Goal: Task Accomplishment & Management: Manage account settings

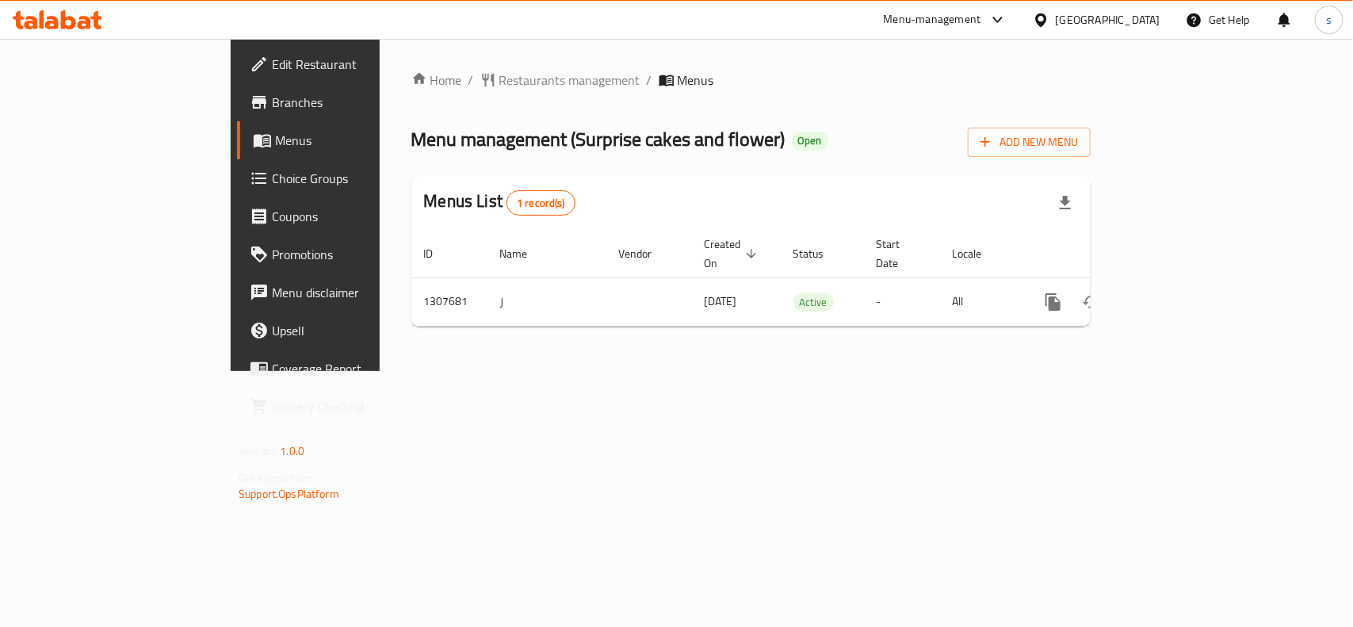
click at [1125, 13] on div "[GEOGRAPHIC_DATA]" at bounding box center [1108, 19] width 105 height 17
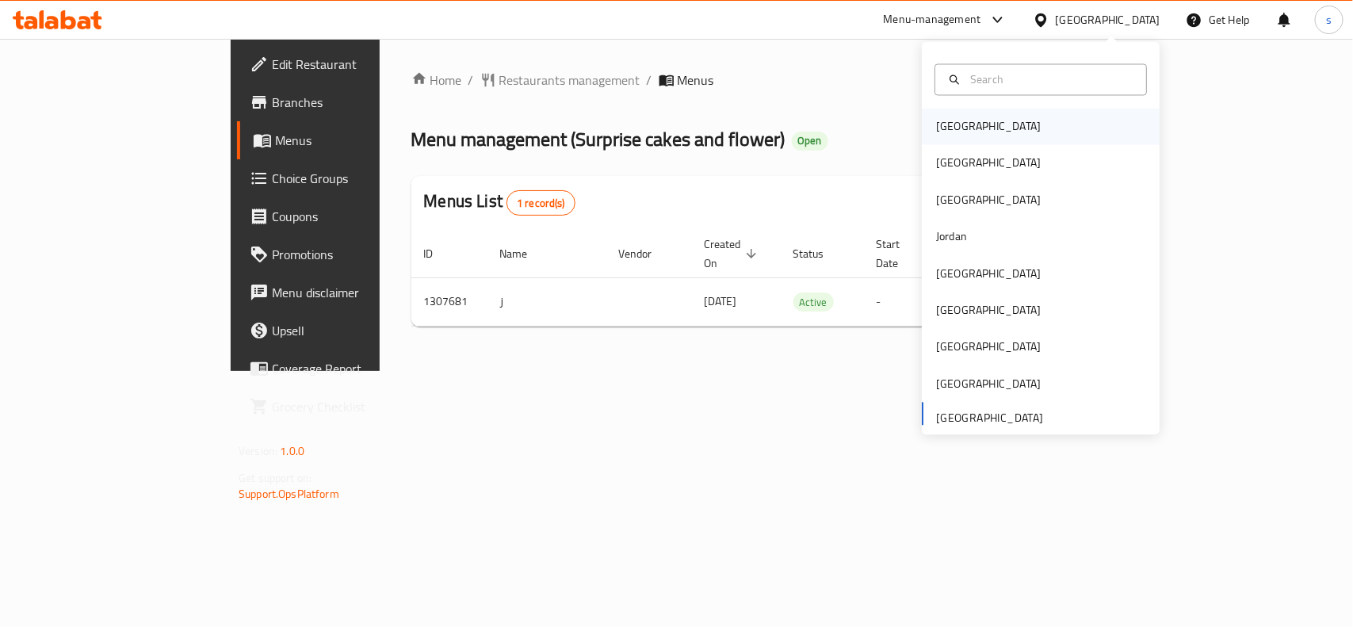
click at [936, 132] on div "[GEOGRAPHIC_DATA]" at bounding box center [988, 126] width 105 height 17
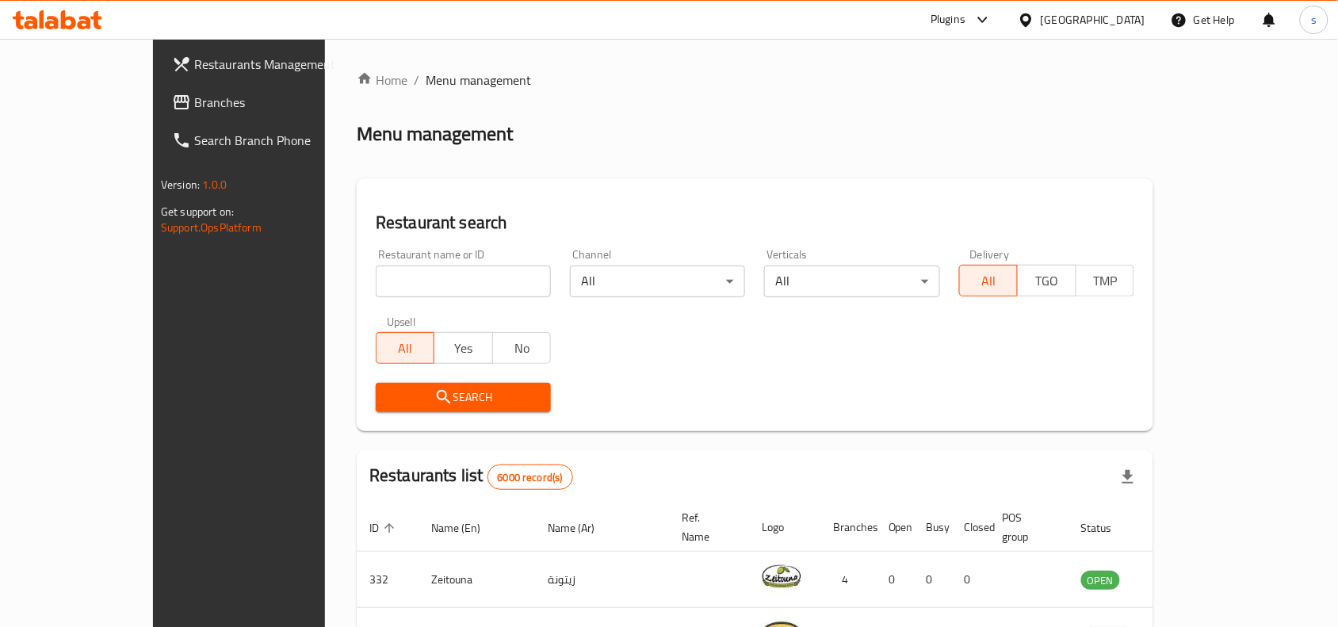
click at [1124, 18] on div "[GEOGRAPHIC_DATA]" at bounding box center [1093, 19] width 105 height 17
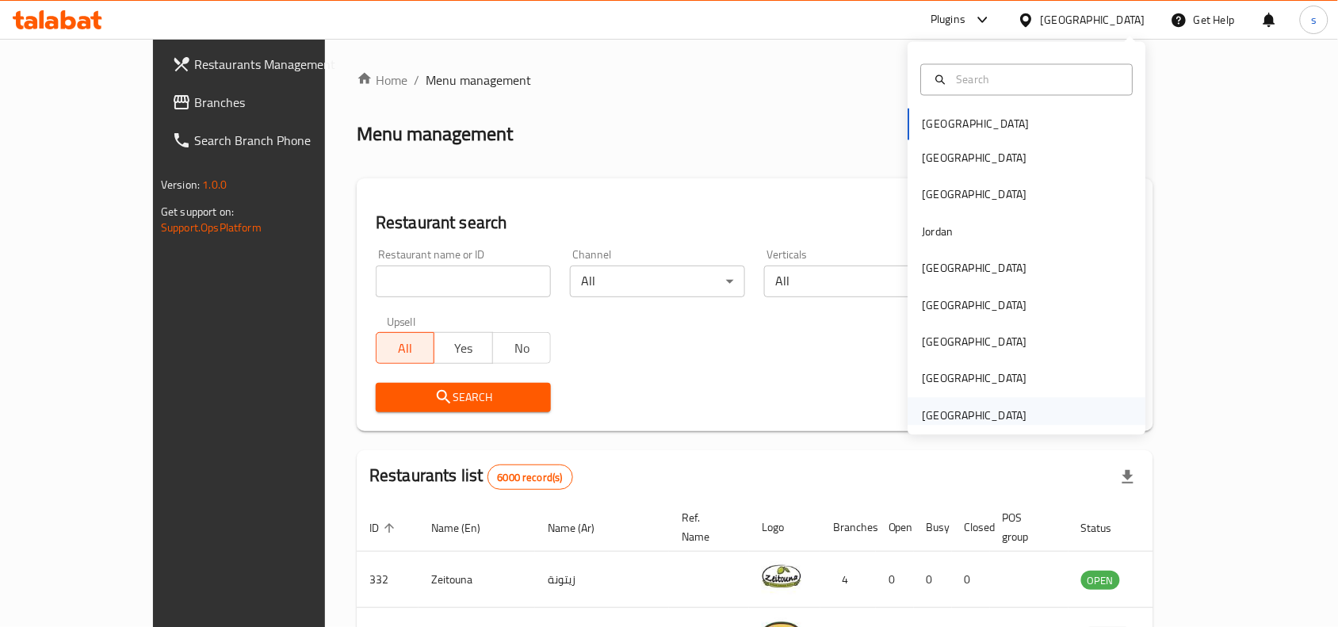
click at [923, 418] on div "[GEOGRAPHIC_DATA]" at bounding box center [975, 415] width 105 height 17
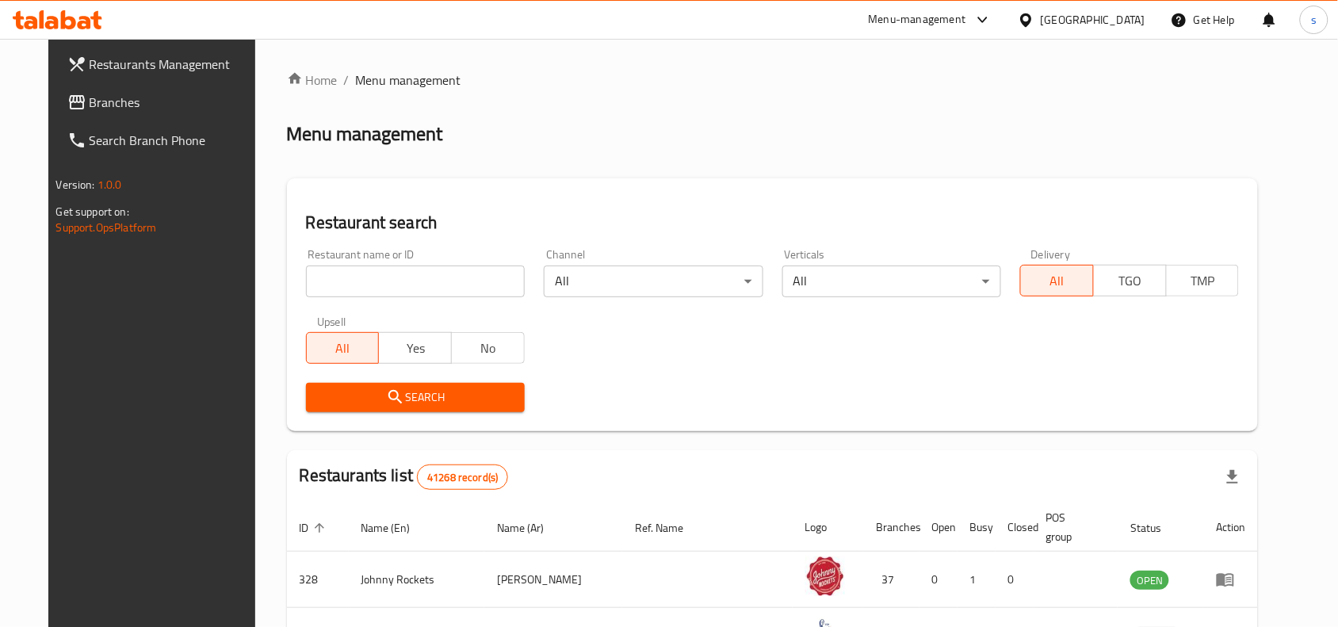
click at [90, 101] on span "Branches" at bounding box center [175, 102] width 170 height 19
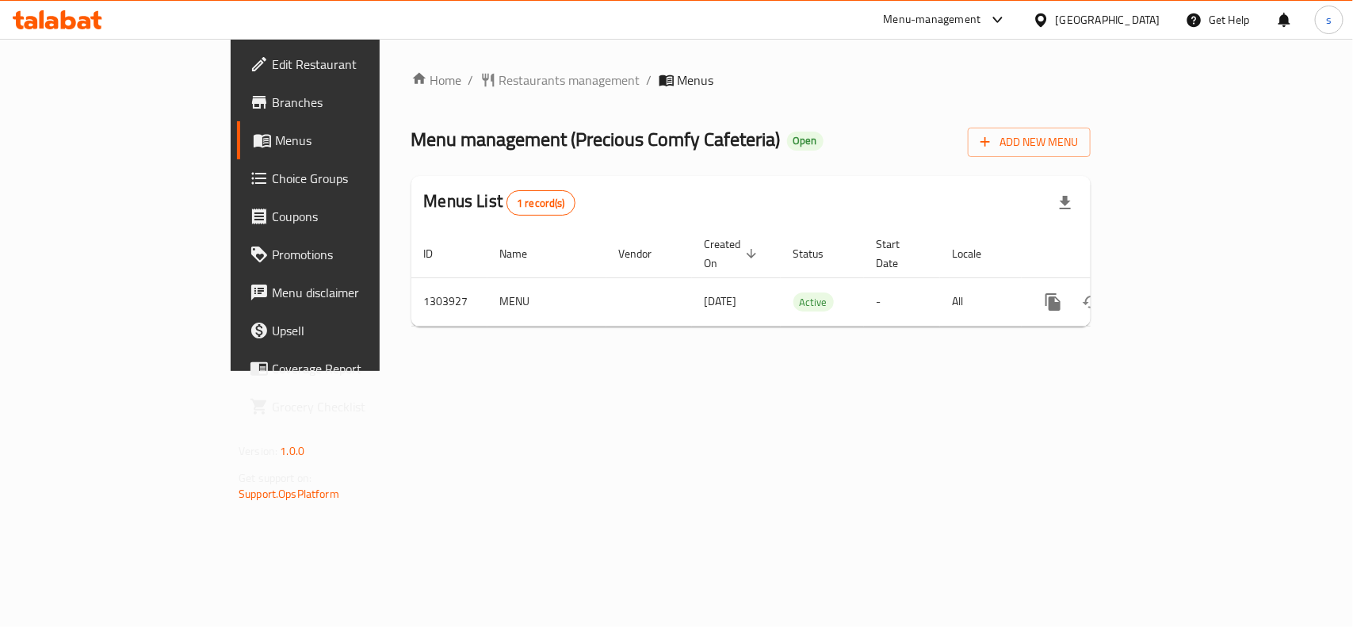
click at [1091, 18] on div "[GEOGRAPHIC_DATA]" at bounding box center [1108, 19] width 105 height 17
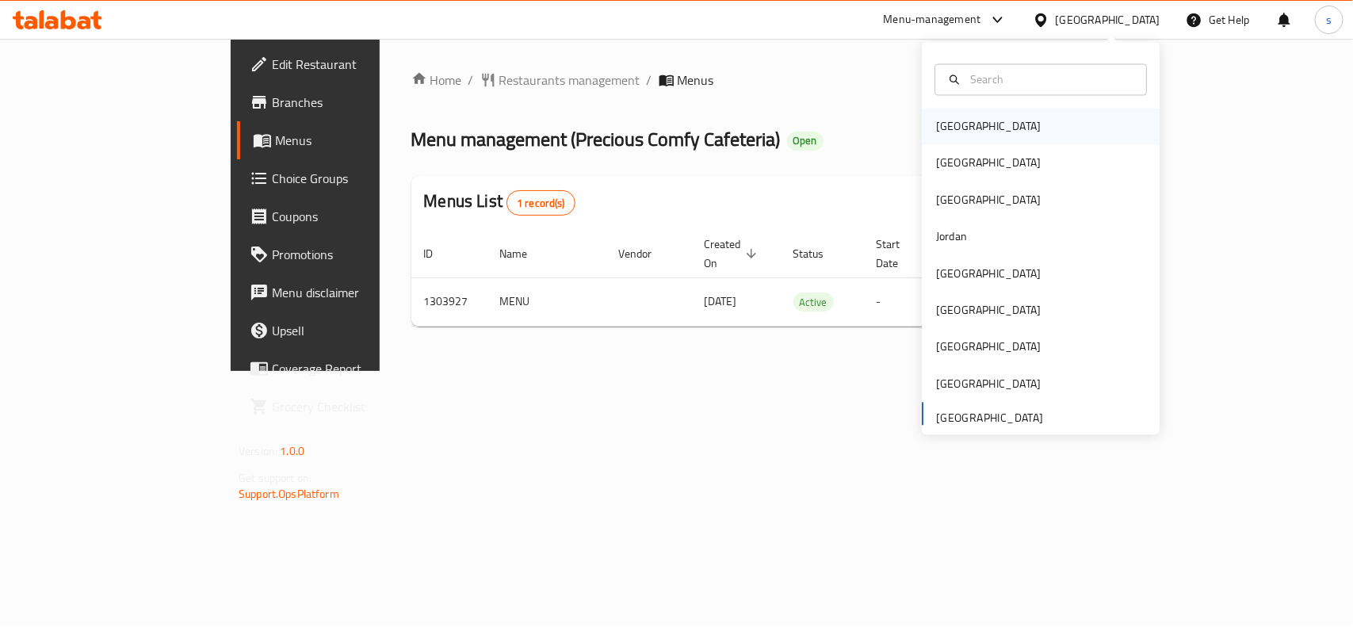
click at [936, 124] on div "[GEOGRAPHIC_DATA]" at bounding box center [988, 126] width 105 height 17
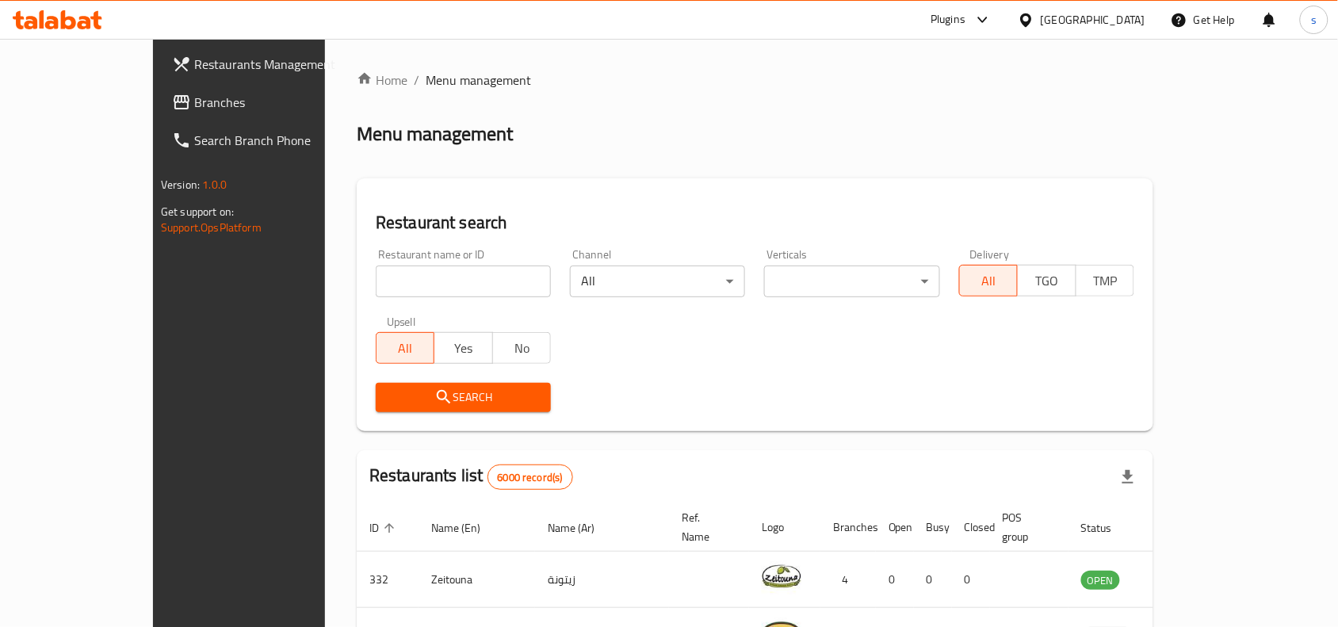
click at [1127, 17] on div "[GEOGRAPHIC_DATA]" at bounding box center [1093, 19] width 105 height 17
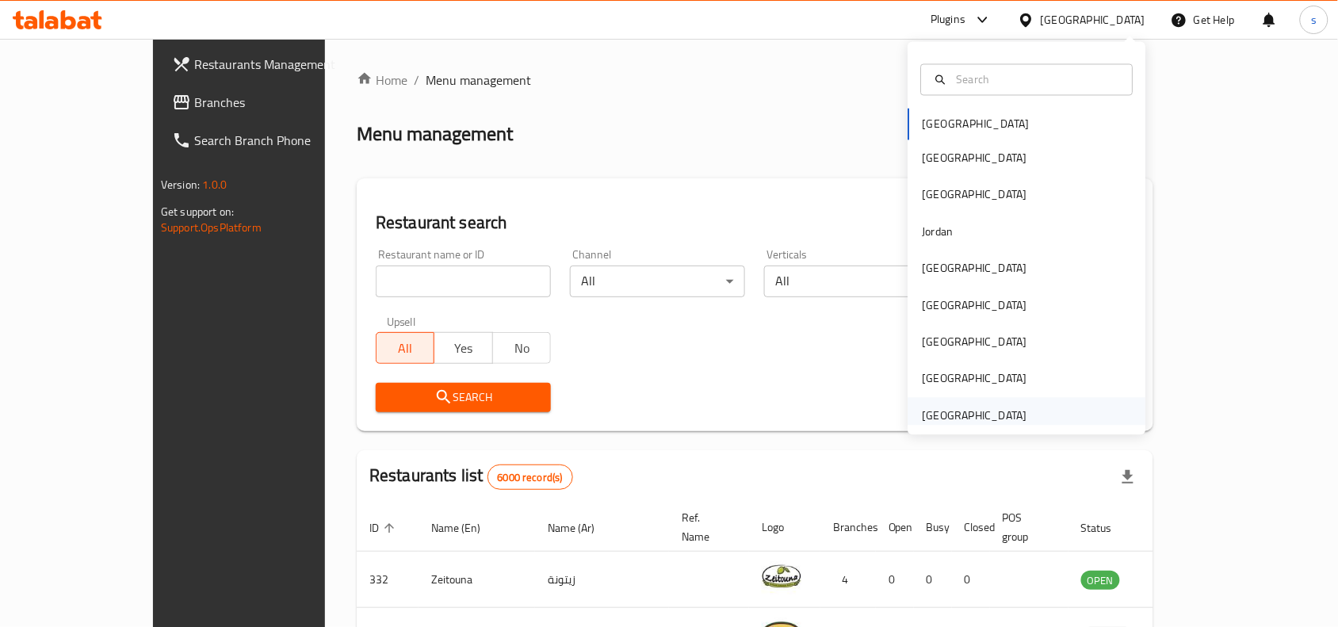
click at [948, 412] on div "[GEOGRAPHIC_DATA]" at bounding box center [975, 415] width 105 height 17
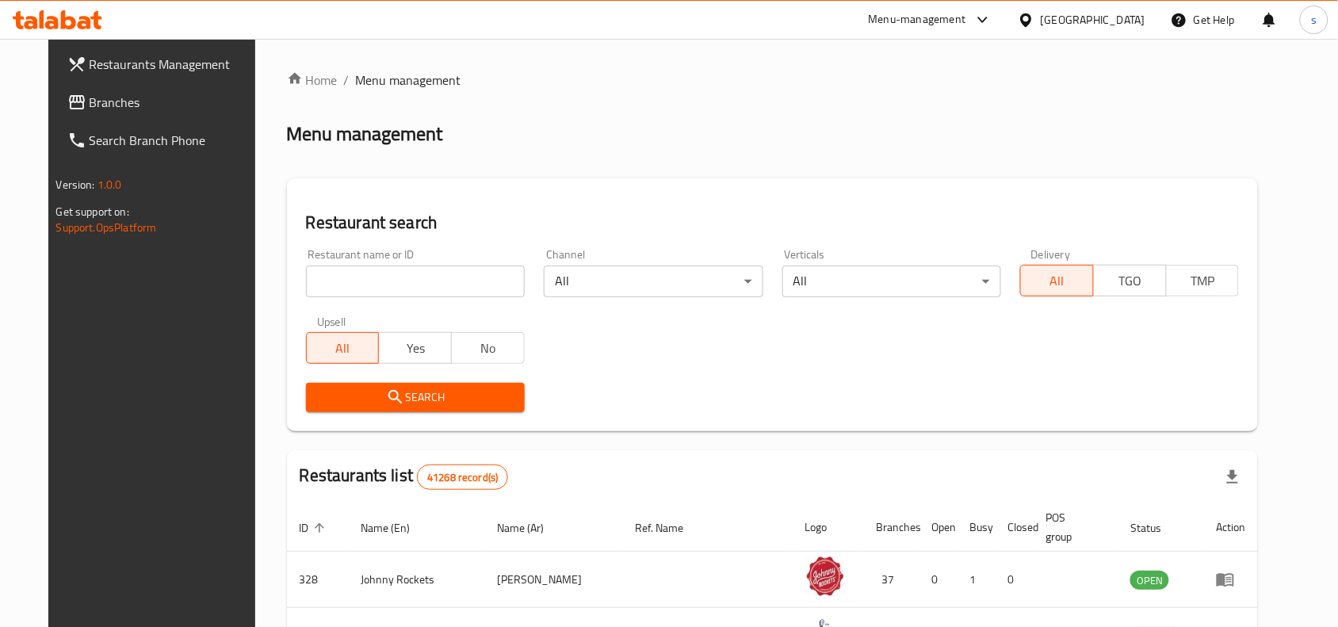
click at [90, 105] on span "Branches" at bounding box center [175, 102] width 170 height 19
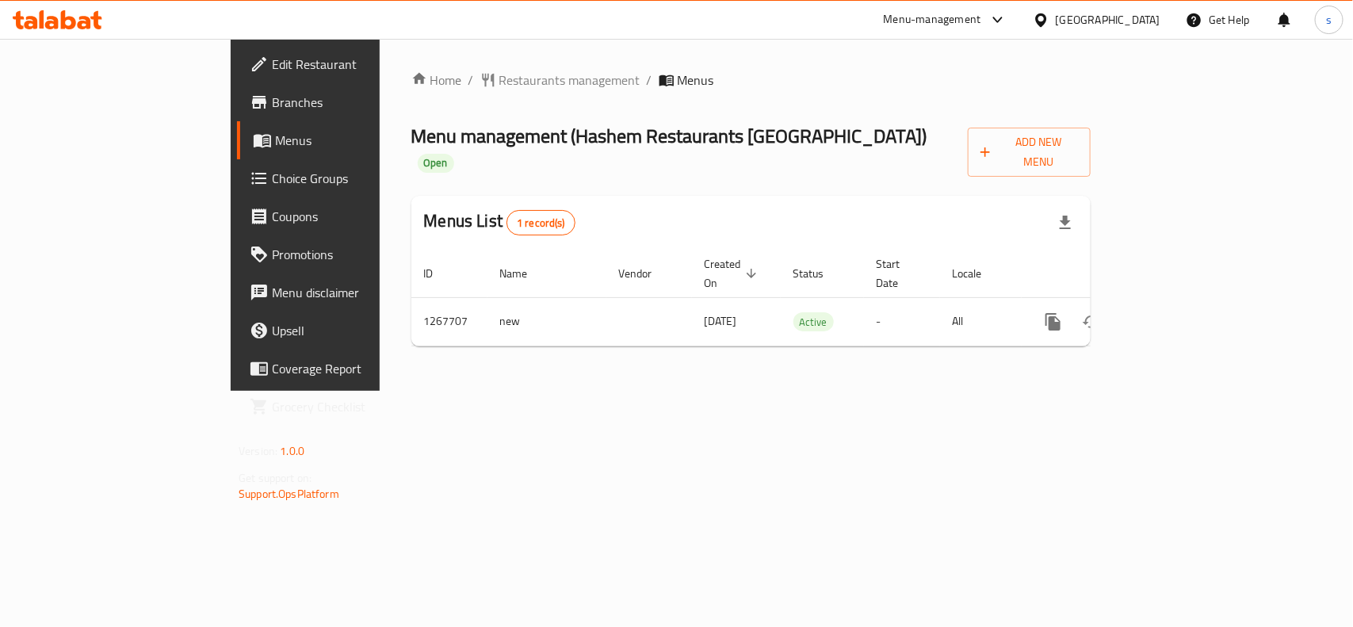
click at [1140, 20] on div "[GEOGRAPHIC_DATA]" at bounding box center [1108, 19] width 105 height 17
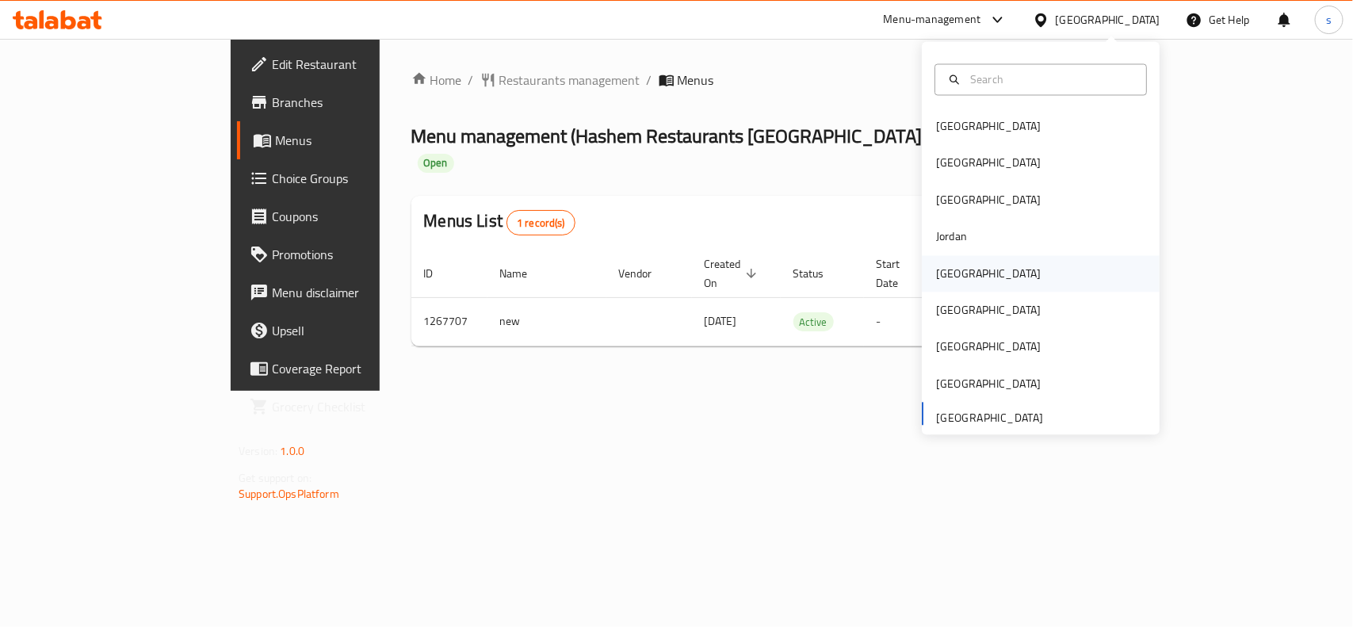
click at [936, 282] on div "[GEOGRAPHIC_DATA]" at bounding box center [988, 273] width 105 height 17
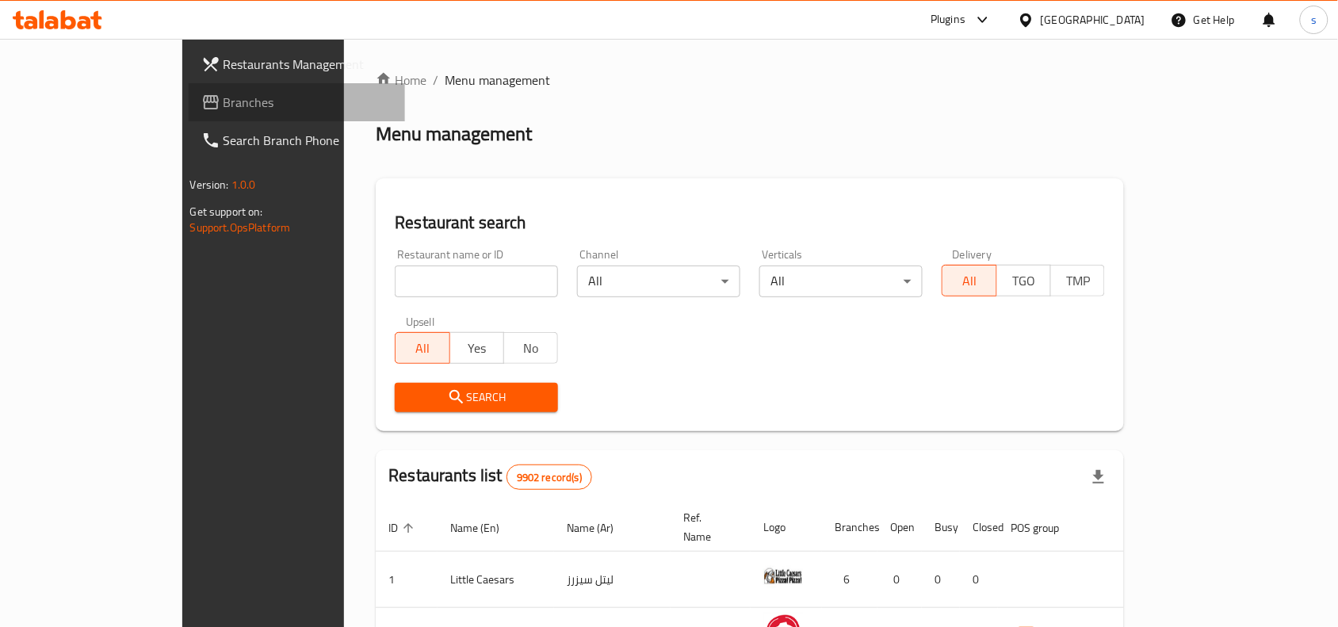
click at [224, 105] on span "Branches" at bounding box center [309, 102] width 170 height 19
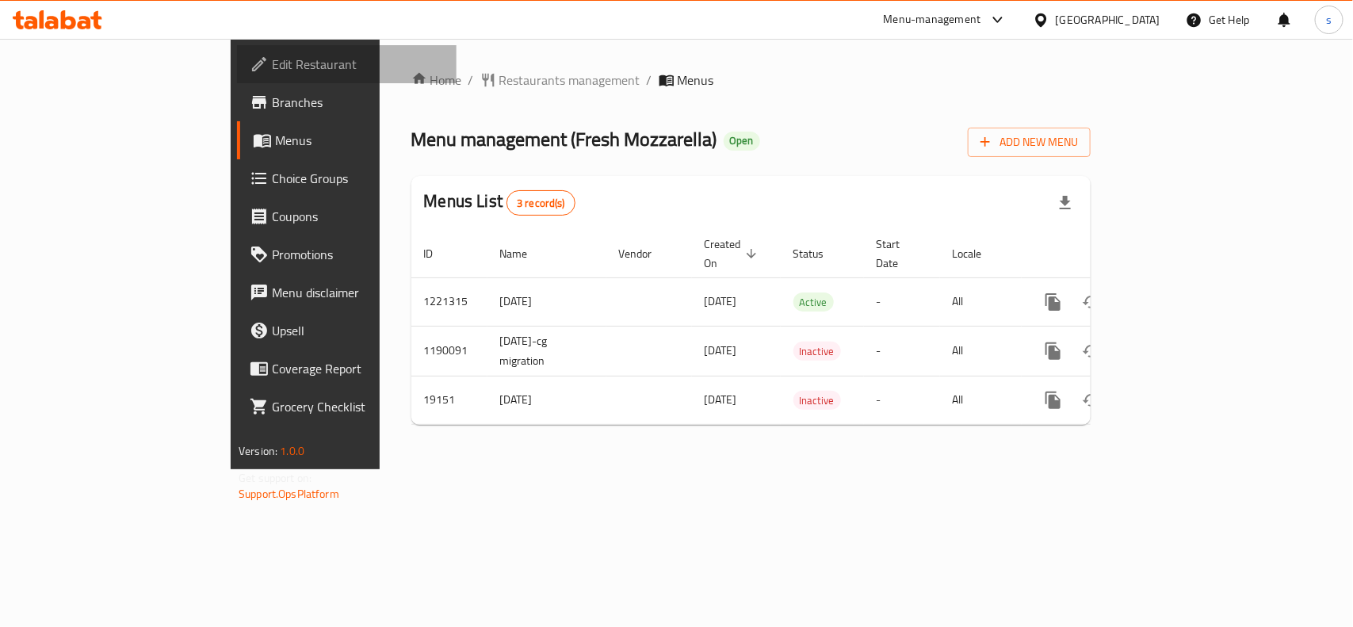
click at [272, 62] on span "Edit Restaurant" at bounding box center [358, 64] width 172 height 19
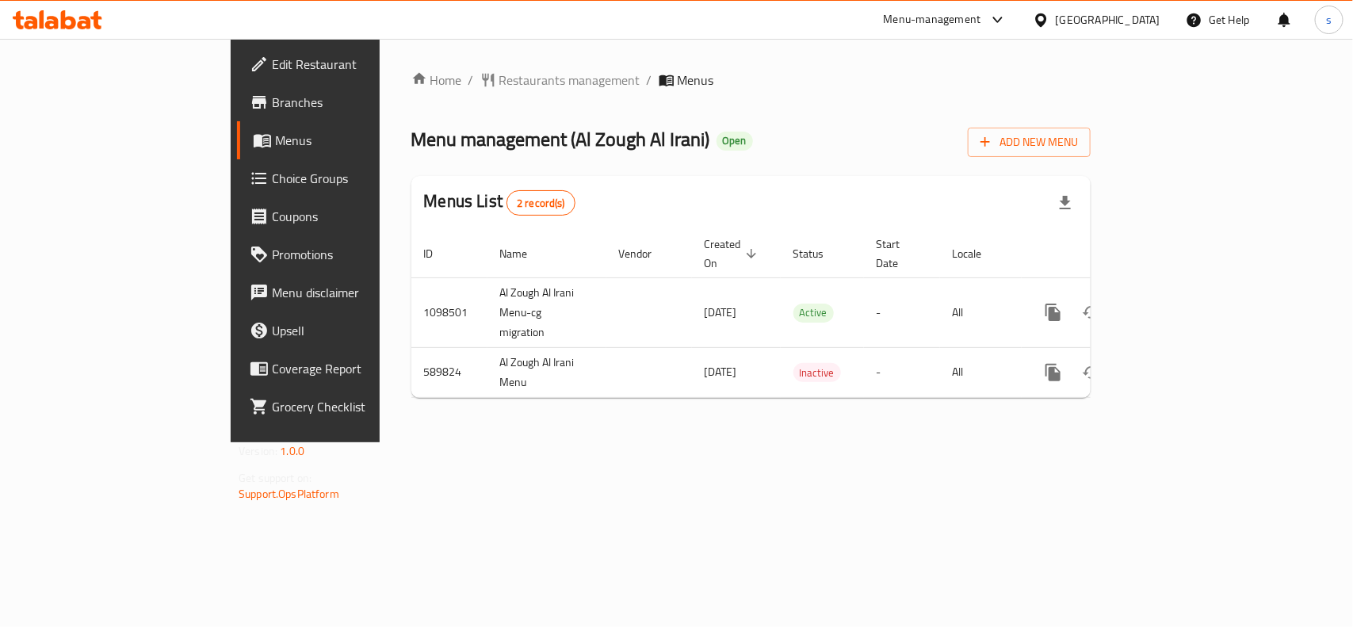
click at [1149, 18] on div "[GEOGRAPHIC_DATA]" at bounding box center [1108, 19] width 105 height 17
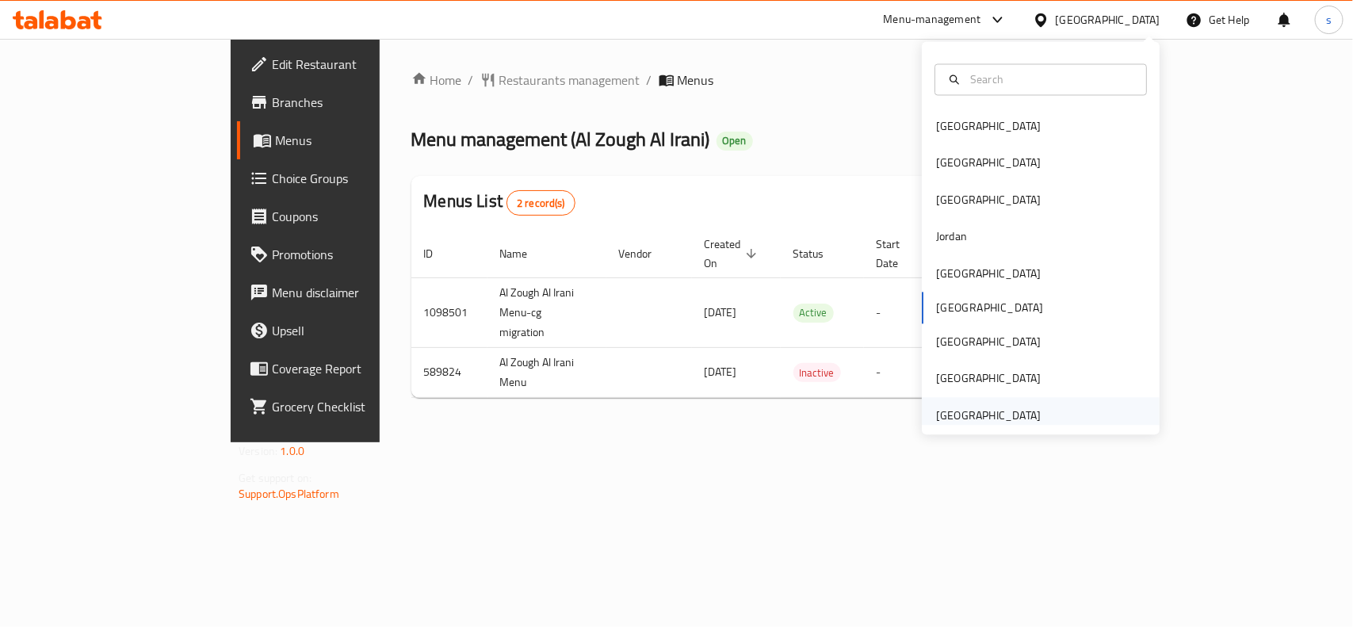
click at [999, 415] on div "[GEOGRAPHIC_DATA]" at bounding box center [988, 415] width 105 height 17
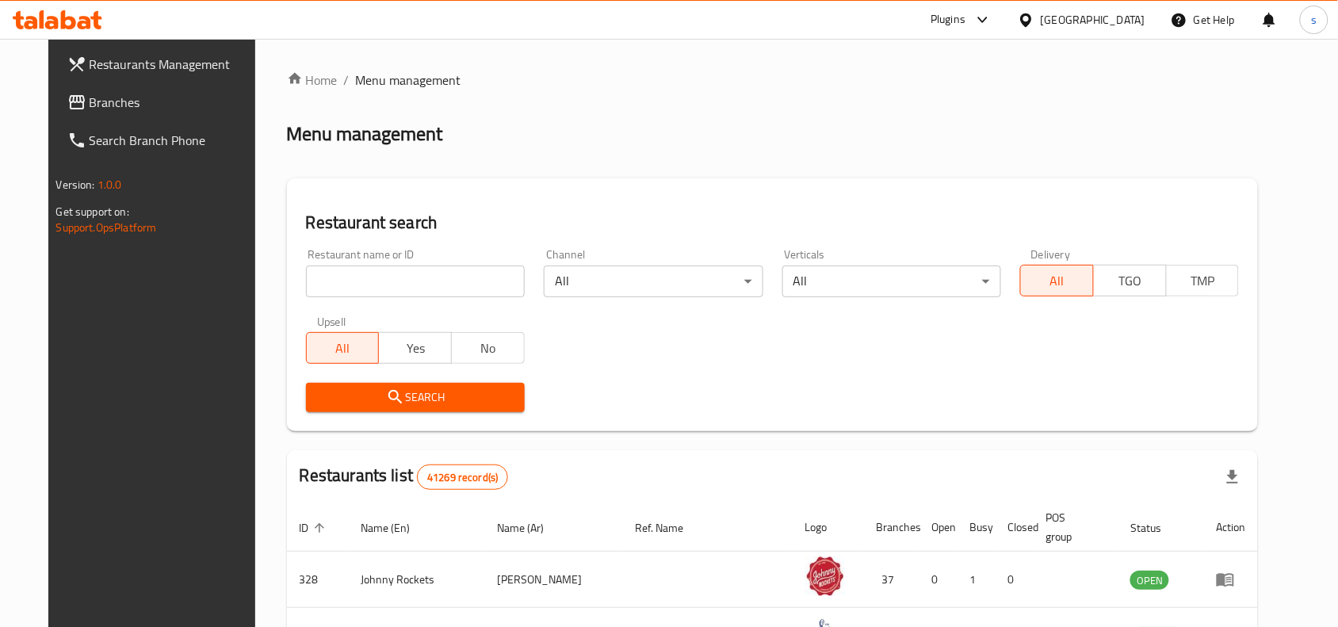
click at [90, 100] on span "Branches" at bounding box center [175, 102] width 170 height 19
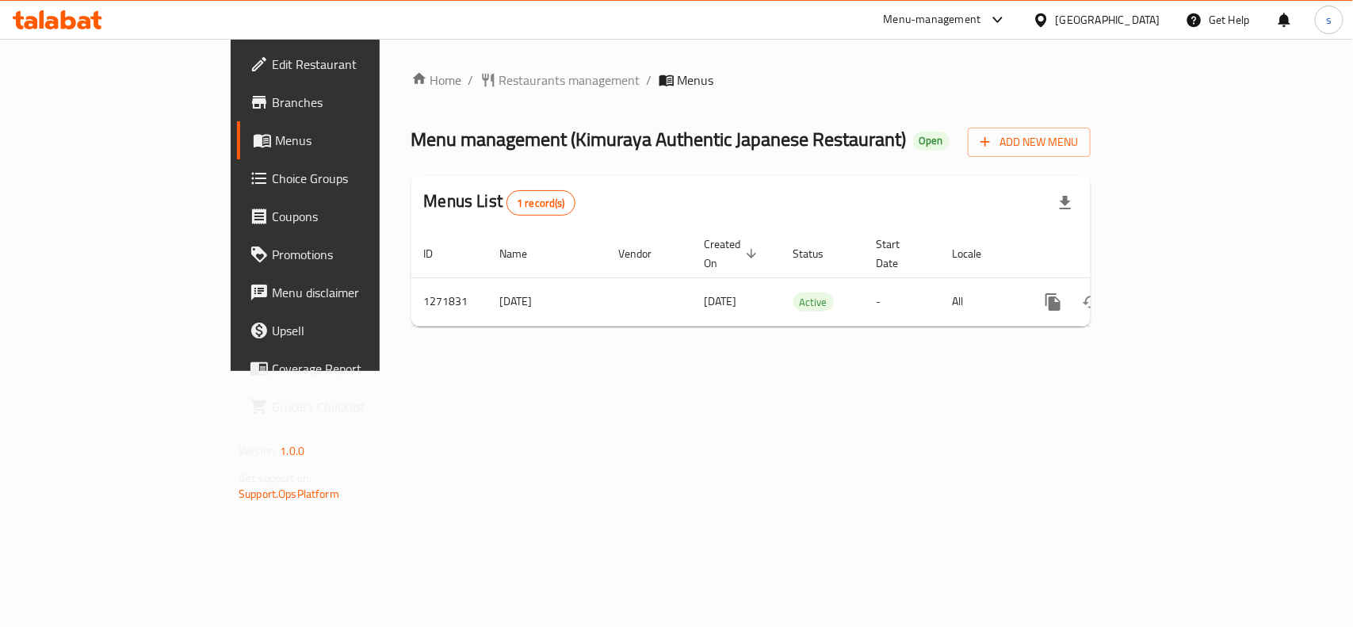
click at [1108, 18] on div "[GEOGRAPHIC_DATA]" at bounding box center [1108, 19] width 105 height 17
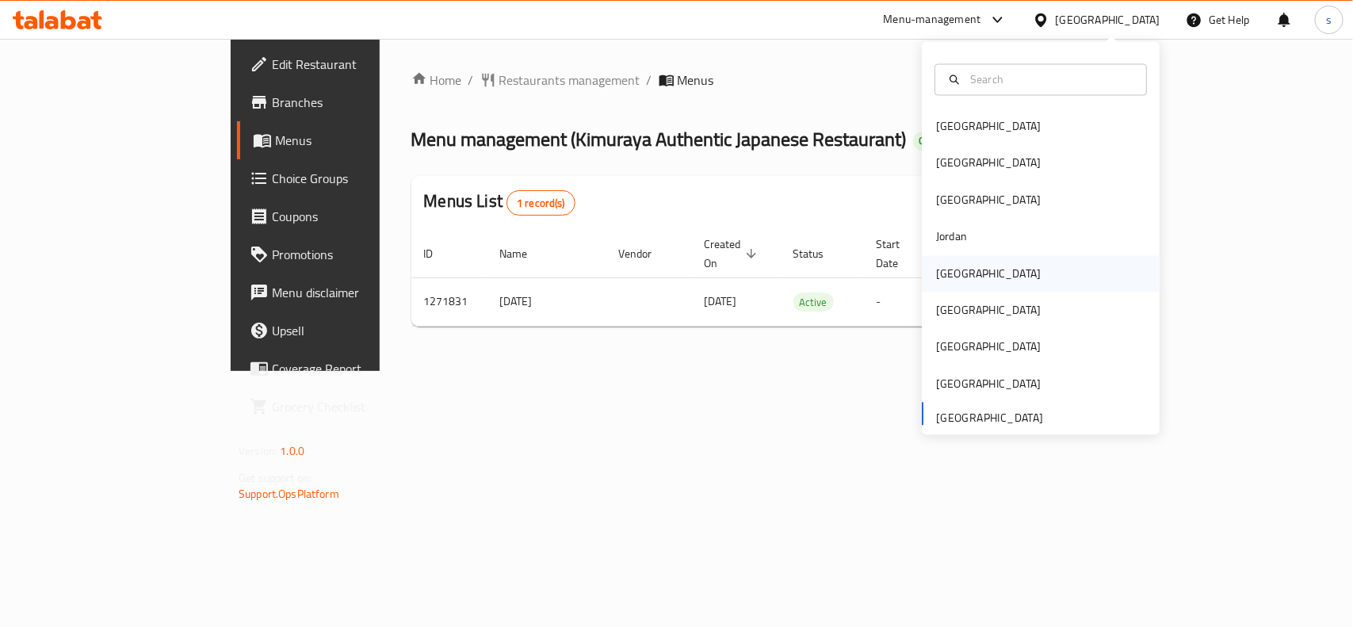
click at [953, 281] on div "[GEOGRAPHIC_DATA]" at bounding box center [988, 273] width 105 height 17
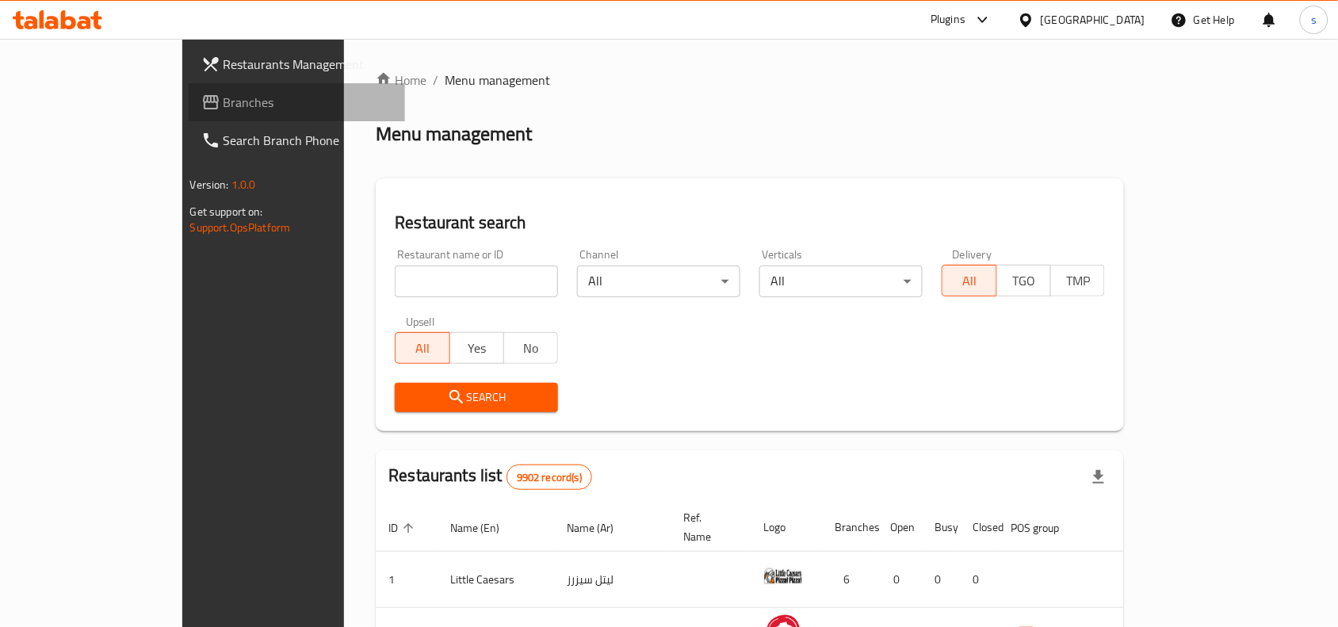
click at [224, 103] on span "Branches" at bounding box center [309, 102] width 170 height 19
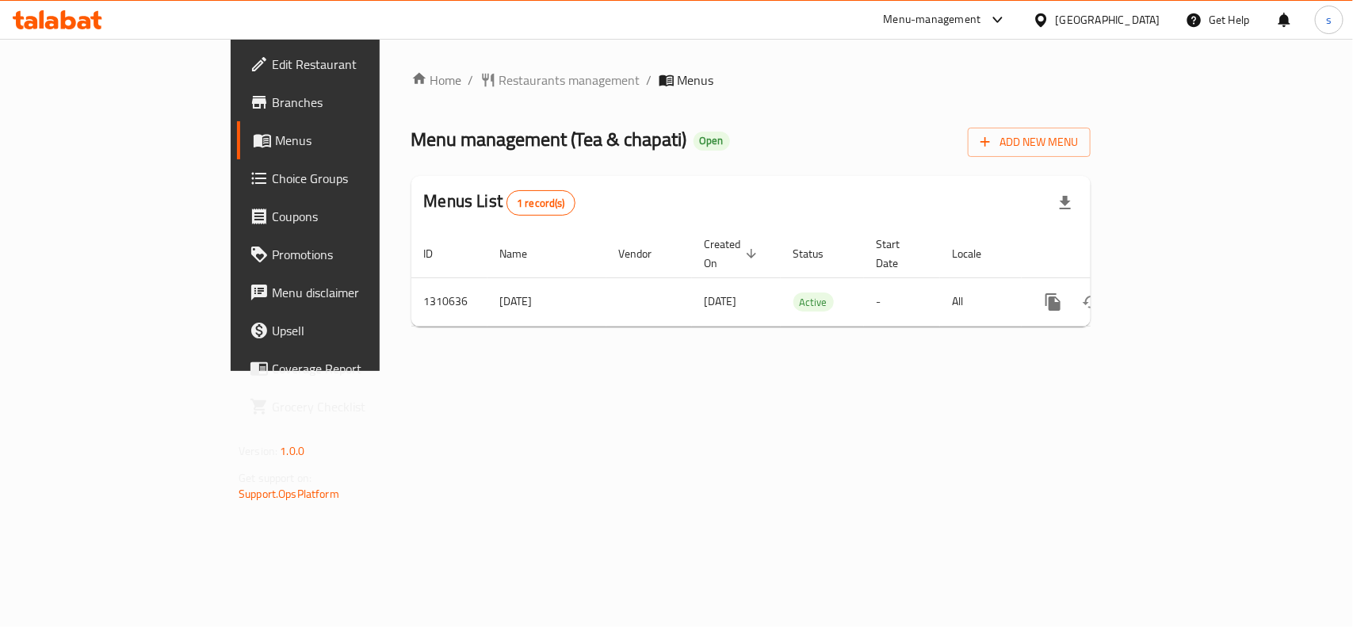
click at [1150, 17] on div "[GEOGRAPHIC_DATA]" at bounding box center [1108, 19] width 105 height 17
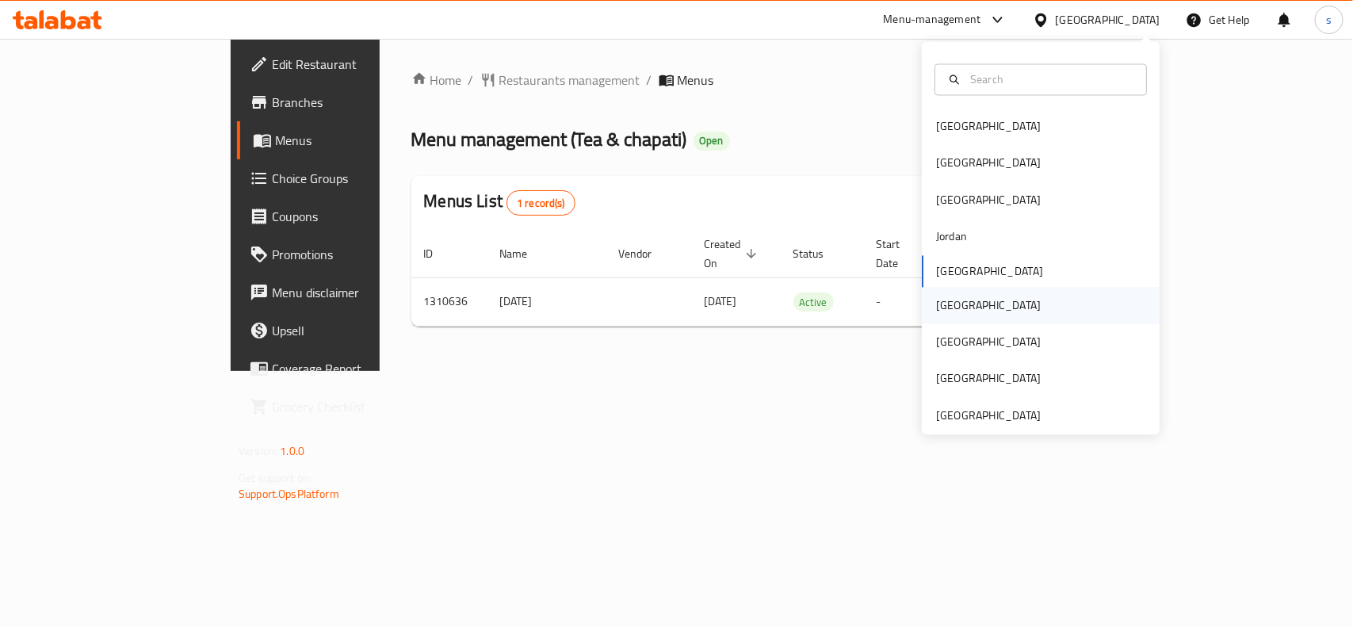
click at [936, 302] on div "[GEOGRAPHIC_DATA]" at bounding box center [988, 304] width 105 height 17
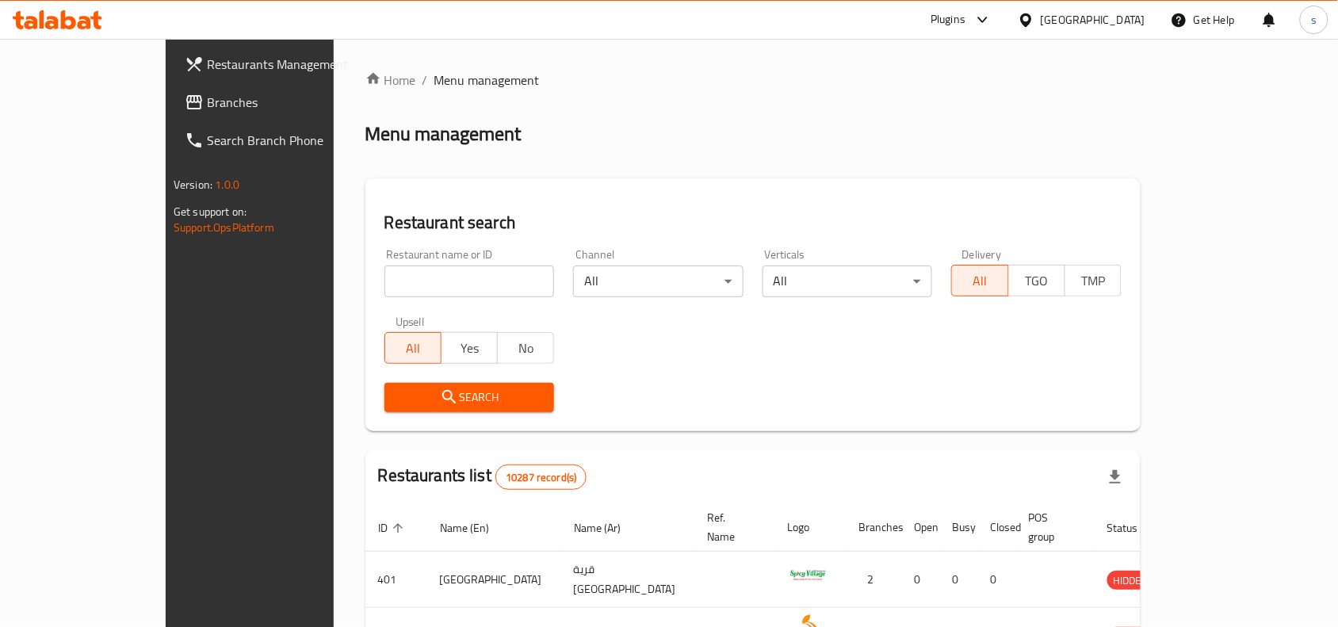
click at [207, 105] on span "Branches" at bounding box center [292, 102] width 170 height 19
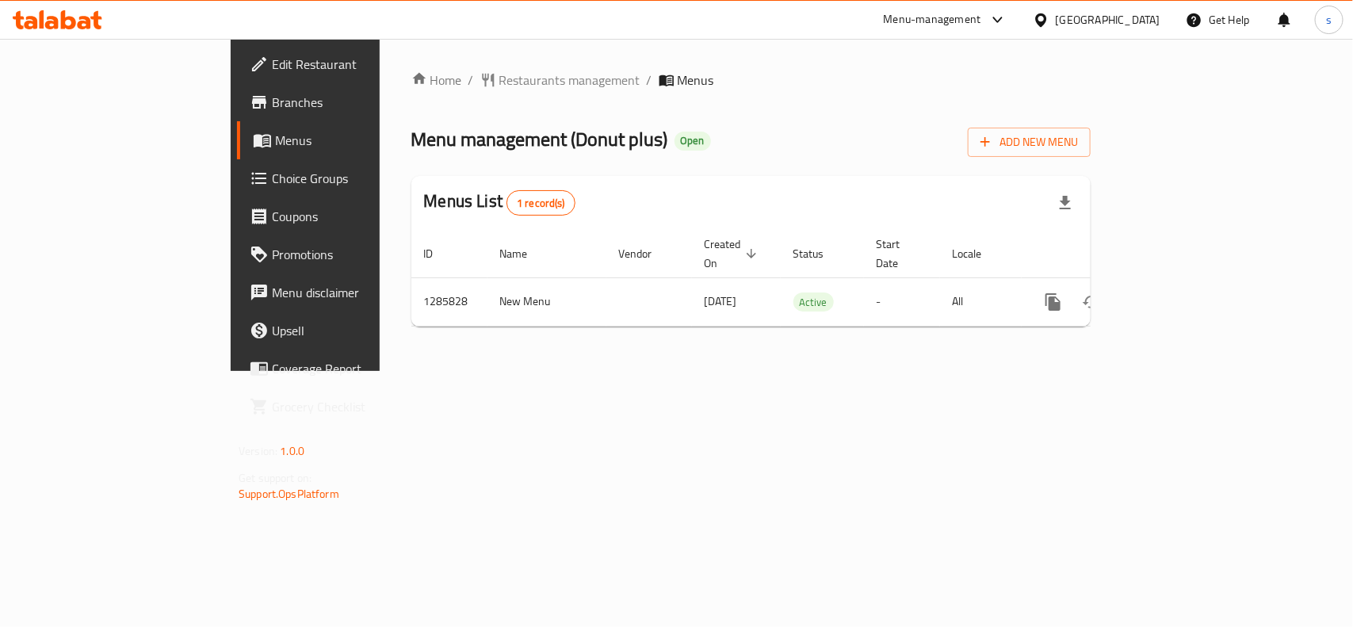
click at [1136, 14] on div "[GEOGRAPHIC_DATA]" at bounding box center [1108, 19] width 105 height 17
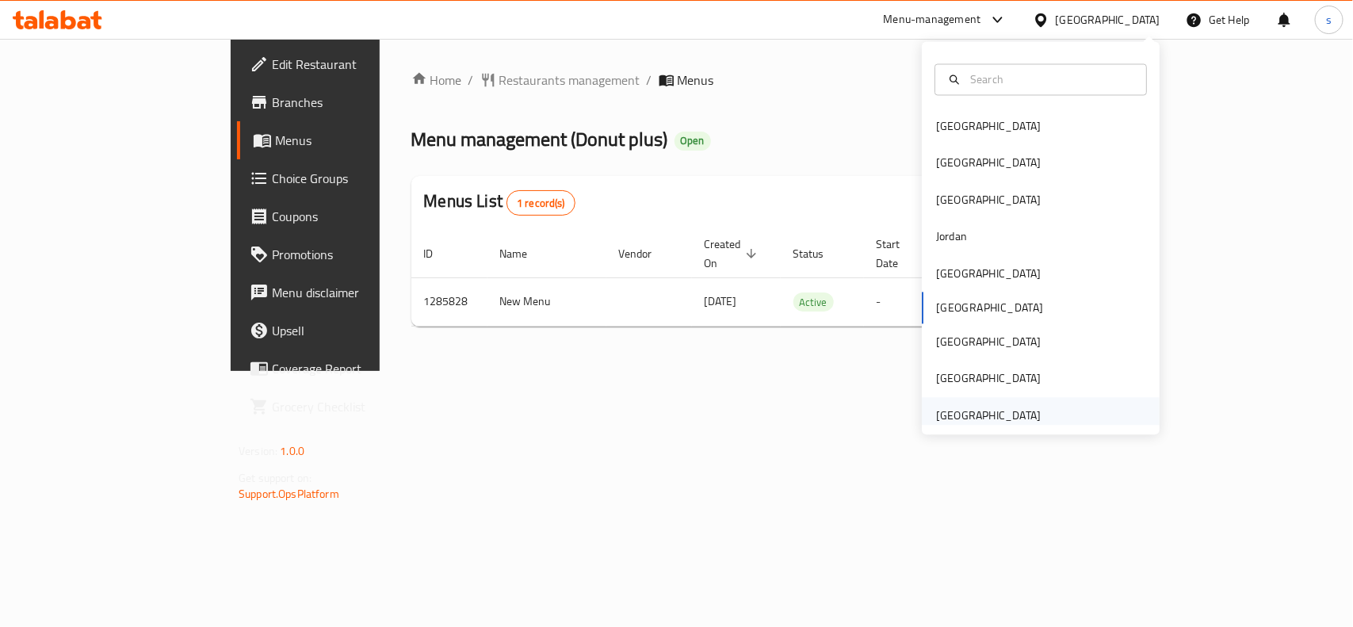
click at [976, 408] on div "[GEOGRAPHIC_DATA]" at bounding box center [988, 415] width 105 height 17
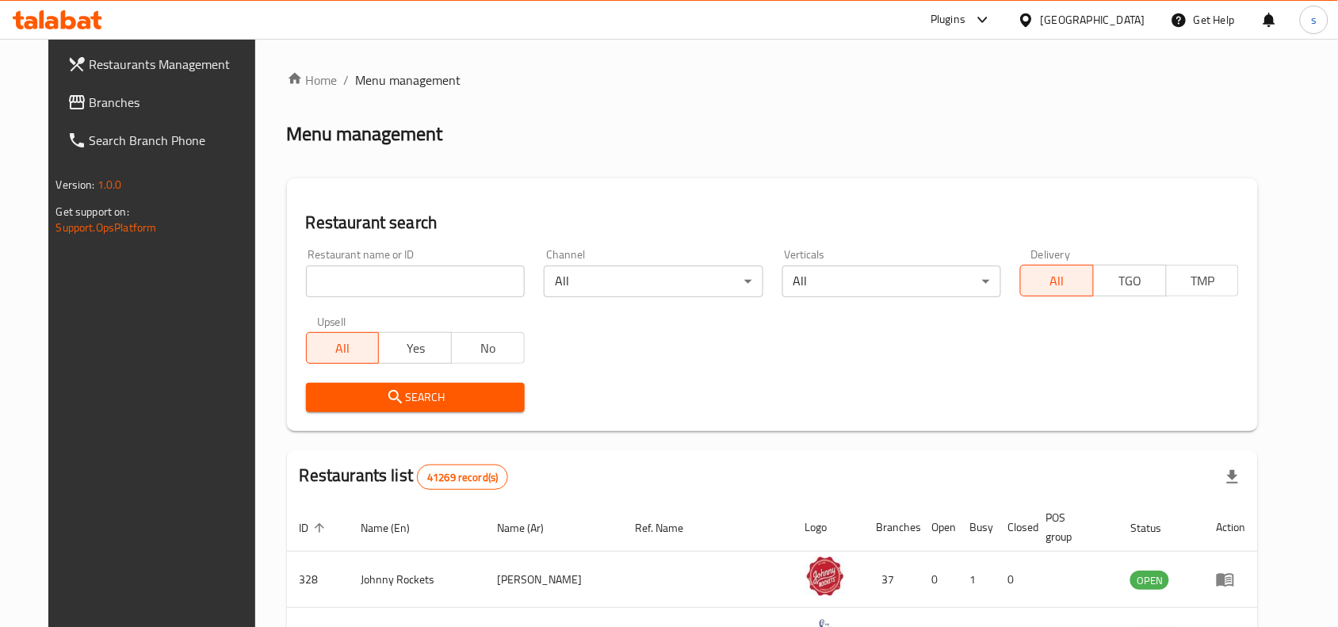
click at [90, 94] on span "Branches" at bounding box center [175, 102] width 170 height 19
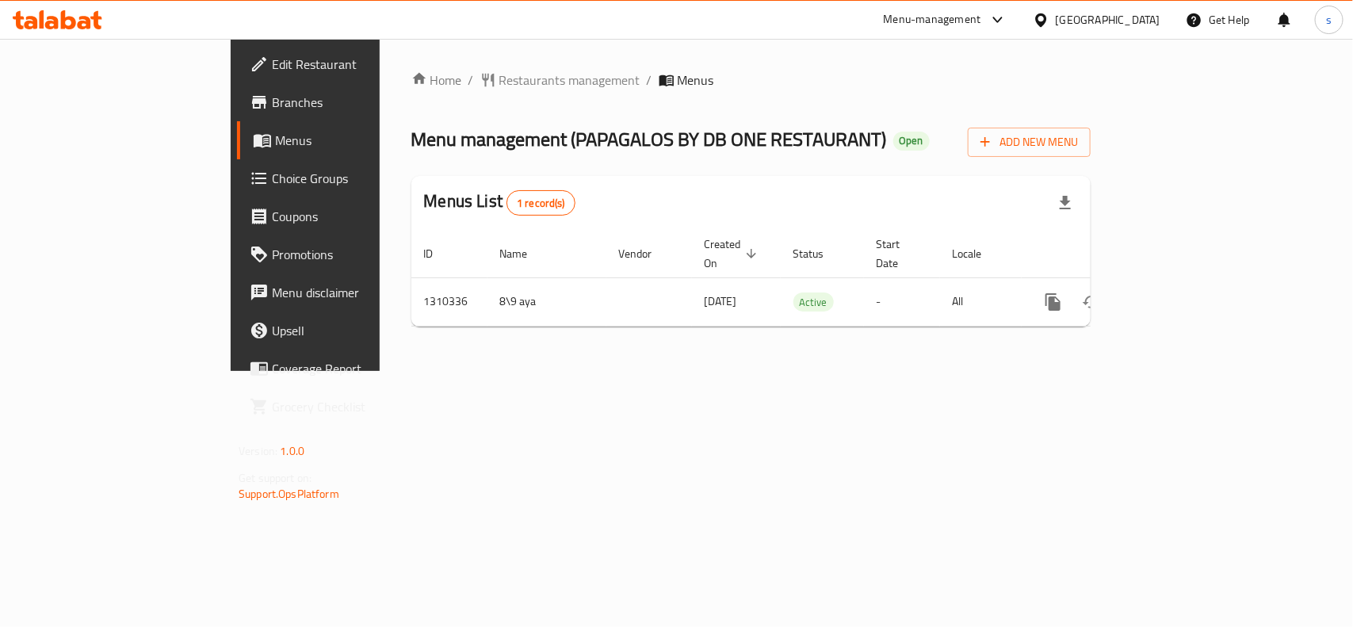
click at [1076, 14] on div "[GEOGRAPHIC_DATA]" at bounding box center [1108, 19] width 105 height 17
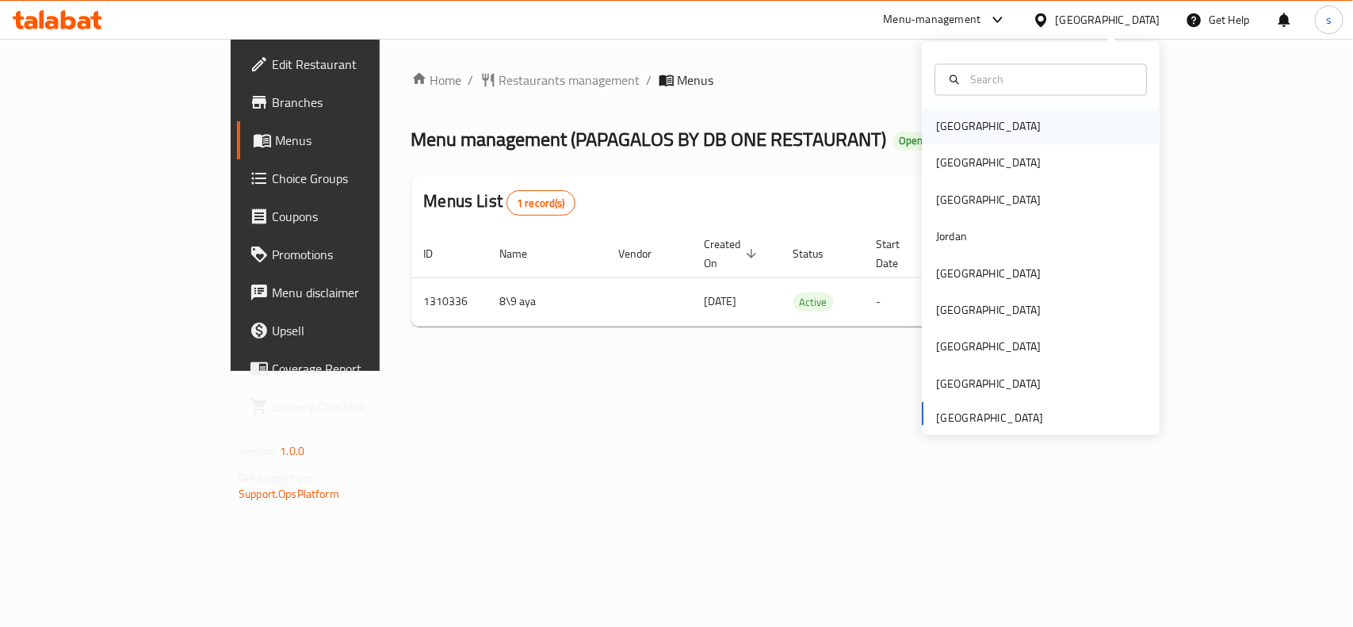
click at [936, 127] on div "[GEOGRAPHIC_DATA]" at bounding box center [988, 126] width 105 height 17
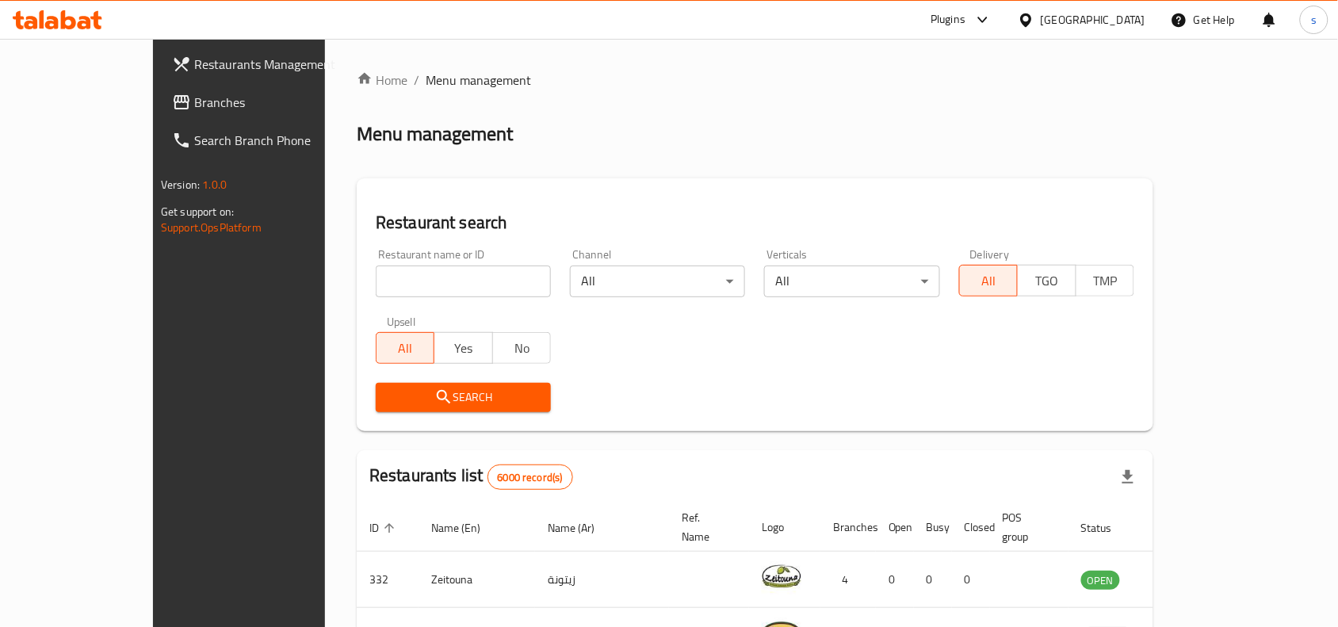
drag, startPoint x: 1133, startPoint y: 16, endPoint x: 1134, endPoint y: 30, distance: 14.3
click at [1133, 16] on div "[GEOGRAPHIC_DATA]" at bounding box center [1093, 19] width 105 height 17
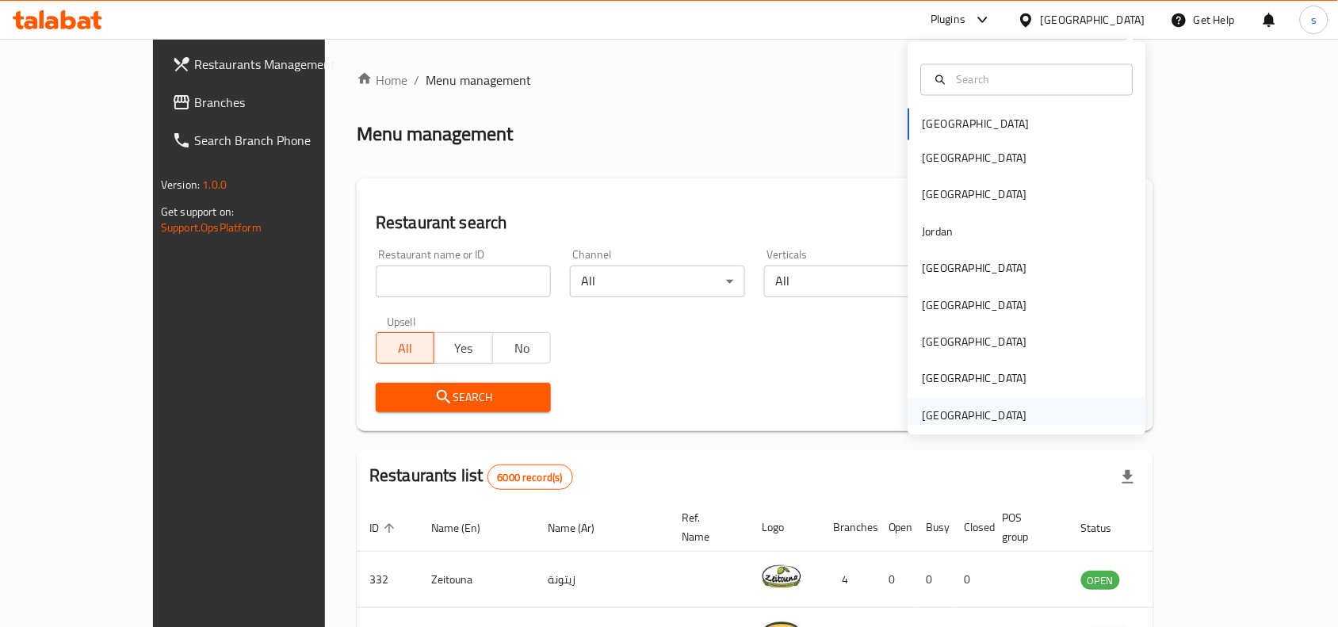
click at [953, 418] on div "[GEOGRAPHIC_DATA]" at bounding box center [975, 415] width 105 height 17
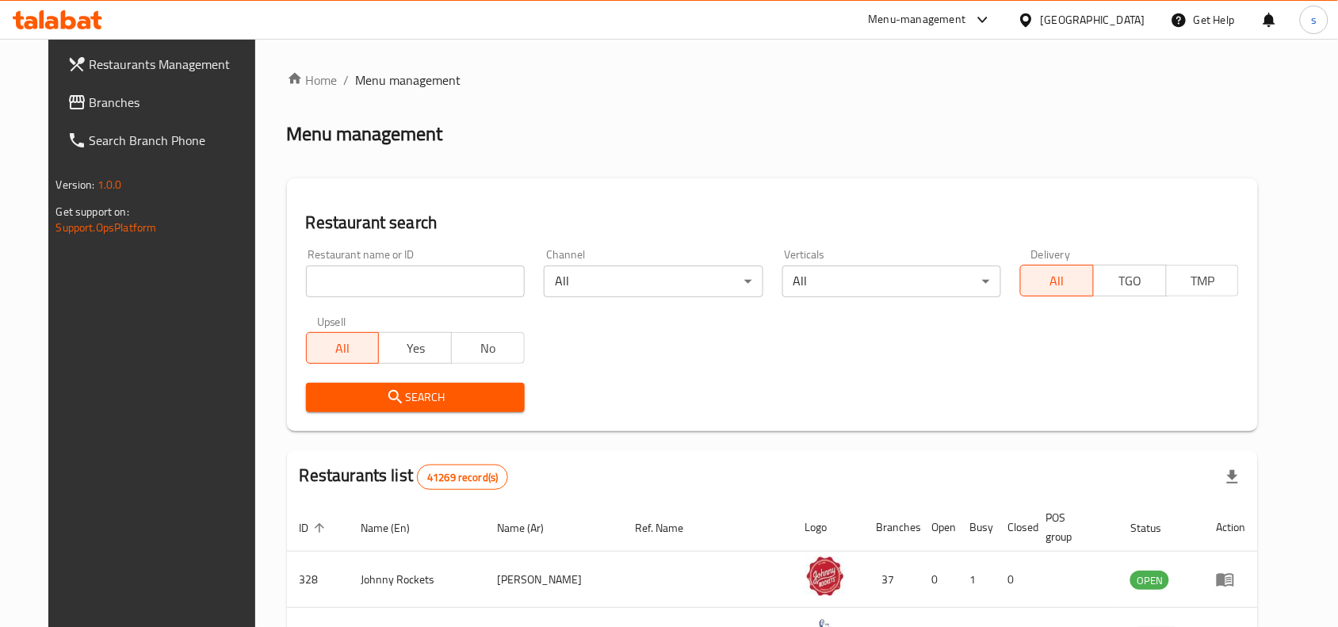
click at [90, 100] on span "Branches" at bounding box center [175, 102] width 170 height 19
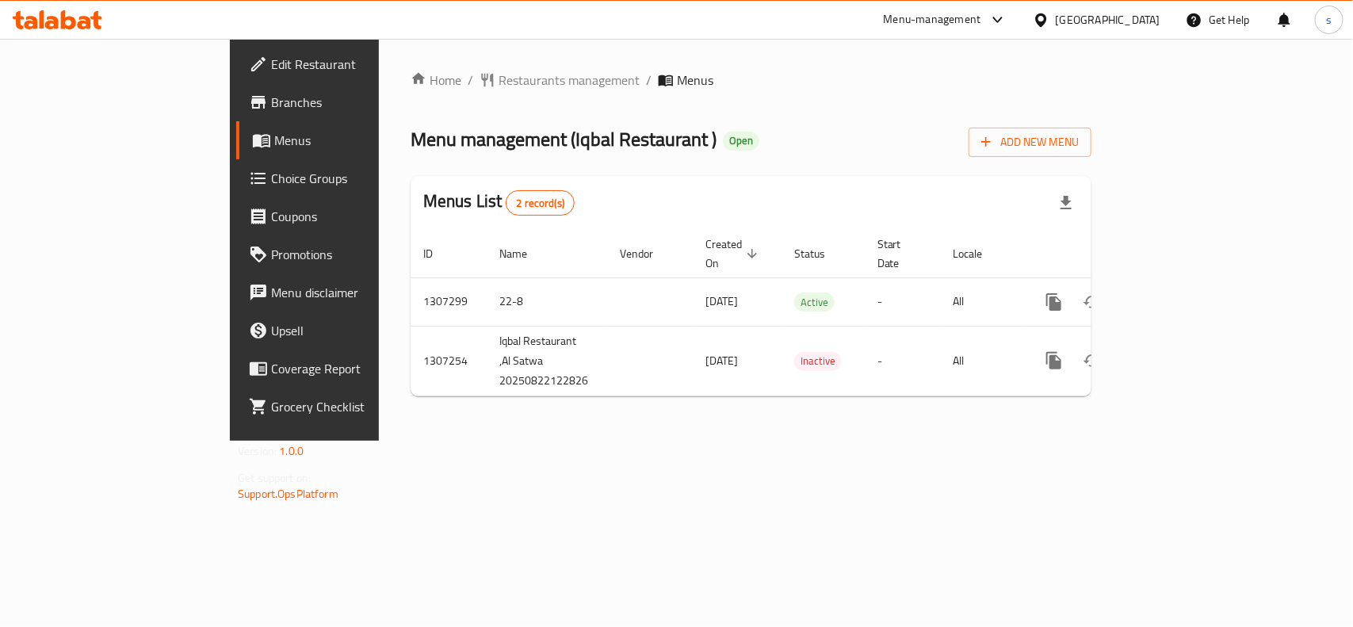
click at [1114, 12] on div "[GEOGRAPHIC_DATA]" at bounding box center [1108, 19] width 105 height 17
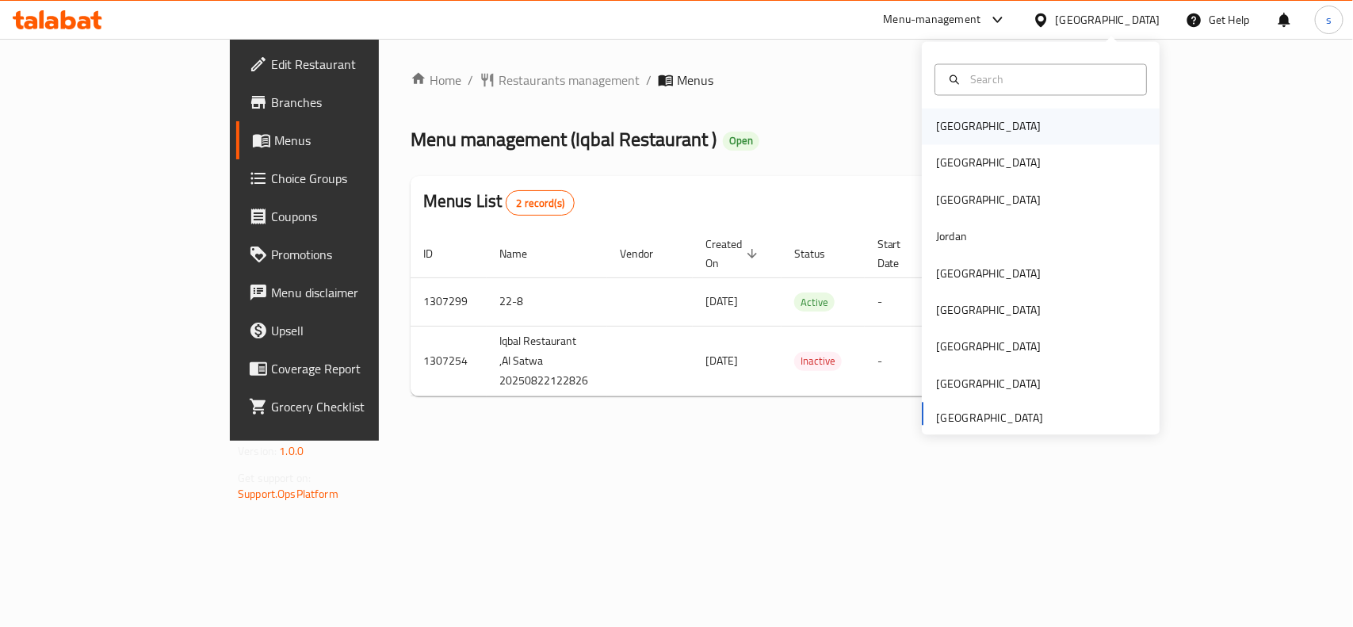
click at [936, 128] on div "[GEOGRAPHIC_DATA]" at bounding box center [988, 126] width 105 height 17
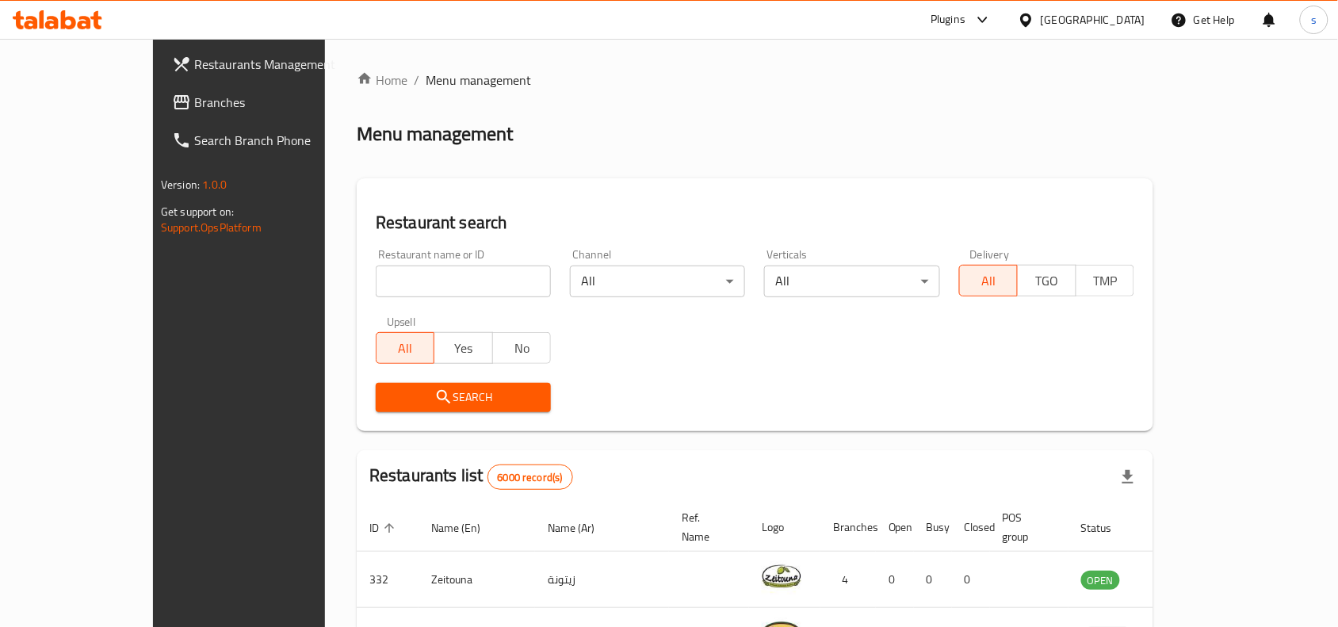
click at [1123, 17] on div "[GEOGRAPHIC_DATA]" at bounding box center [1093, 19] width 105 height 17
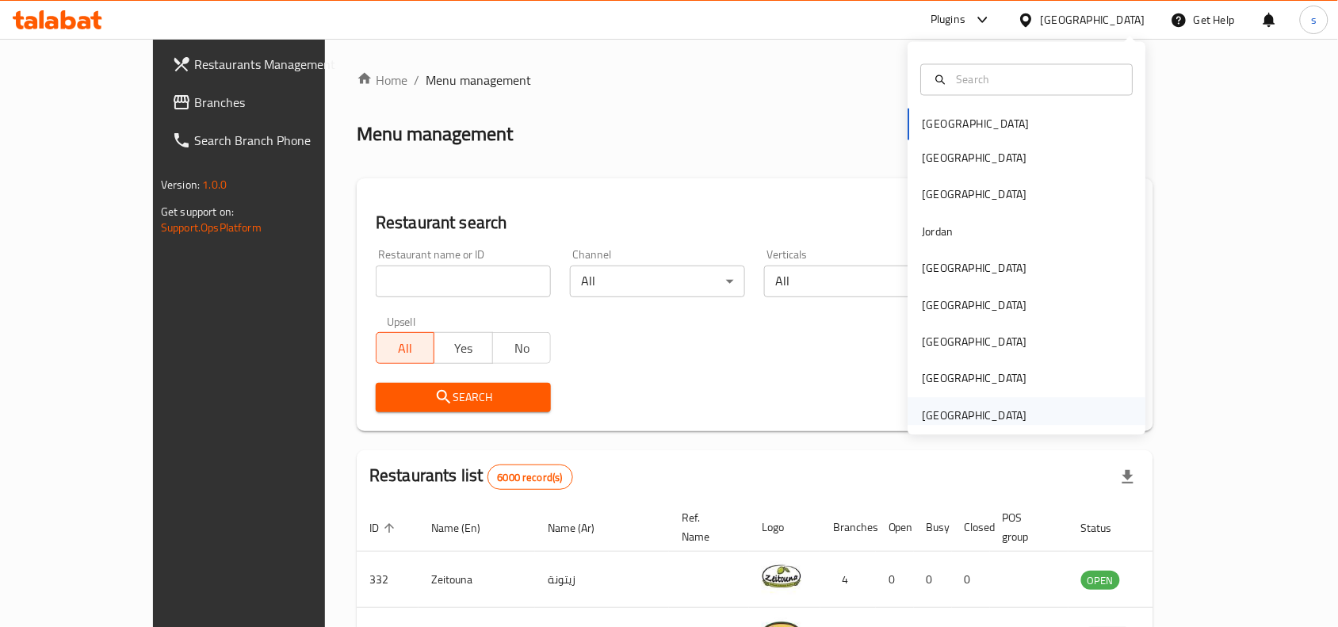
click at [992, 412] on div "[GEOGRAPHIC_DATA]" at bounding box center [975, 415] width 105 height 17
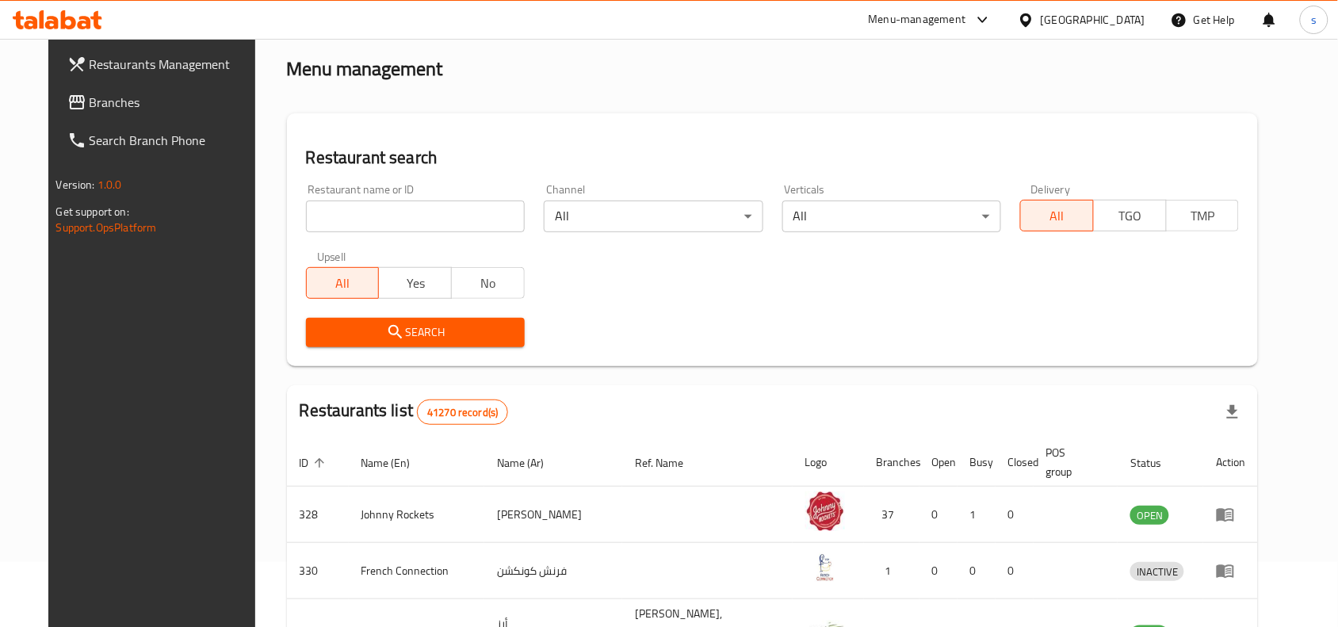
scroll to position [99, 0]
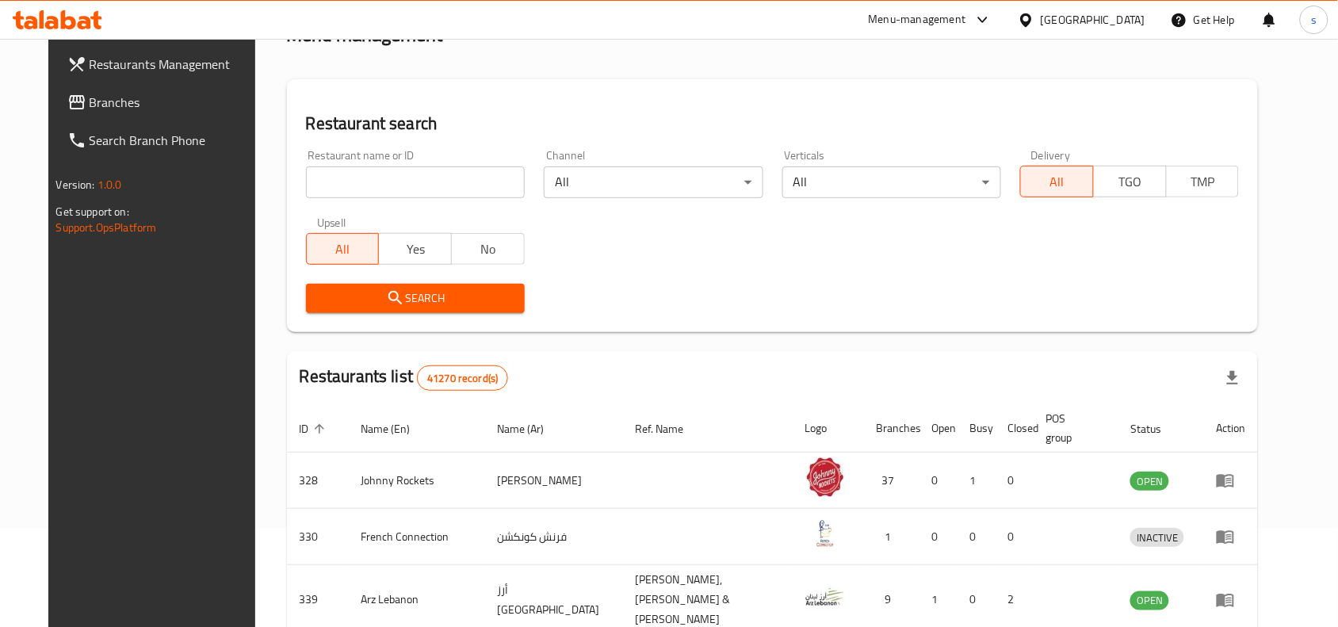
click at [90, 107] on span "Branches" at bounding box center [175, 102] width 170 height 19
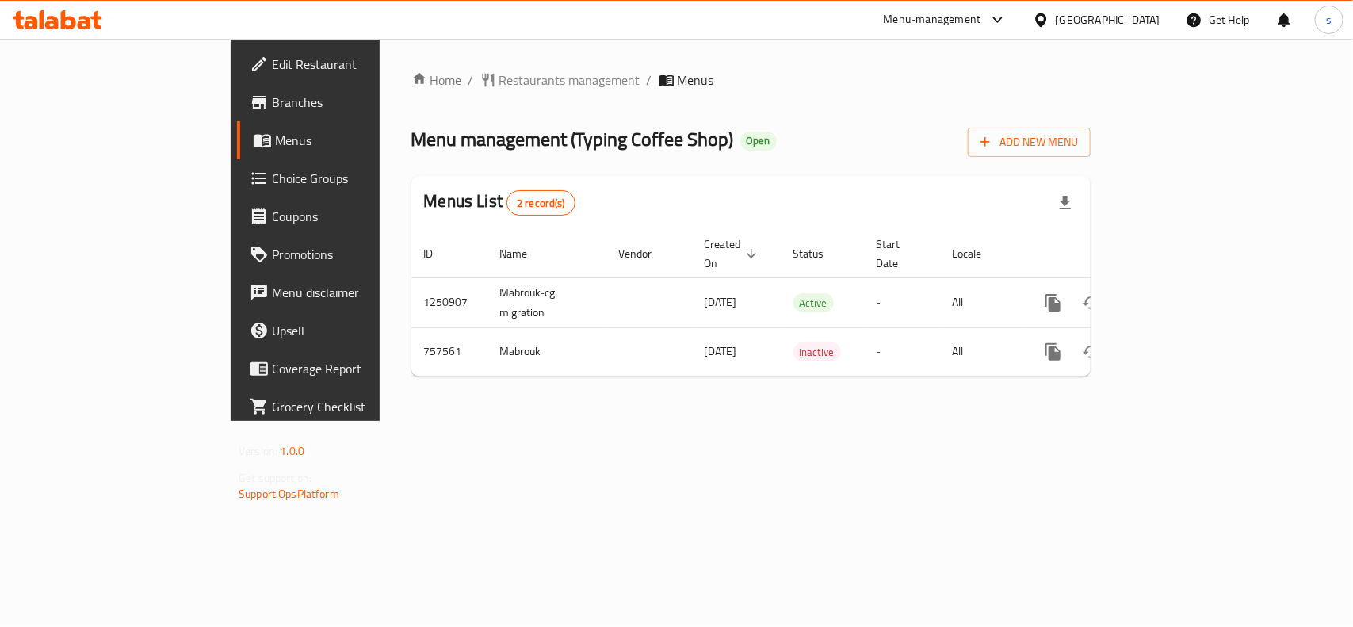
click at [1118, 17] on div "[GEOGRAPHIC_DATA]" at bounding box center [1108, 19] width 105 height 17
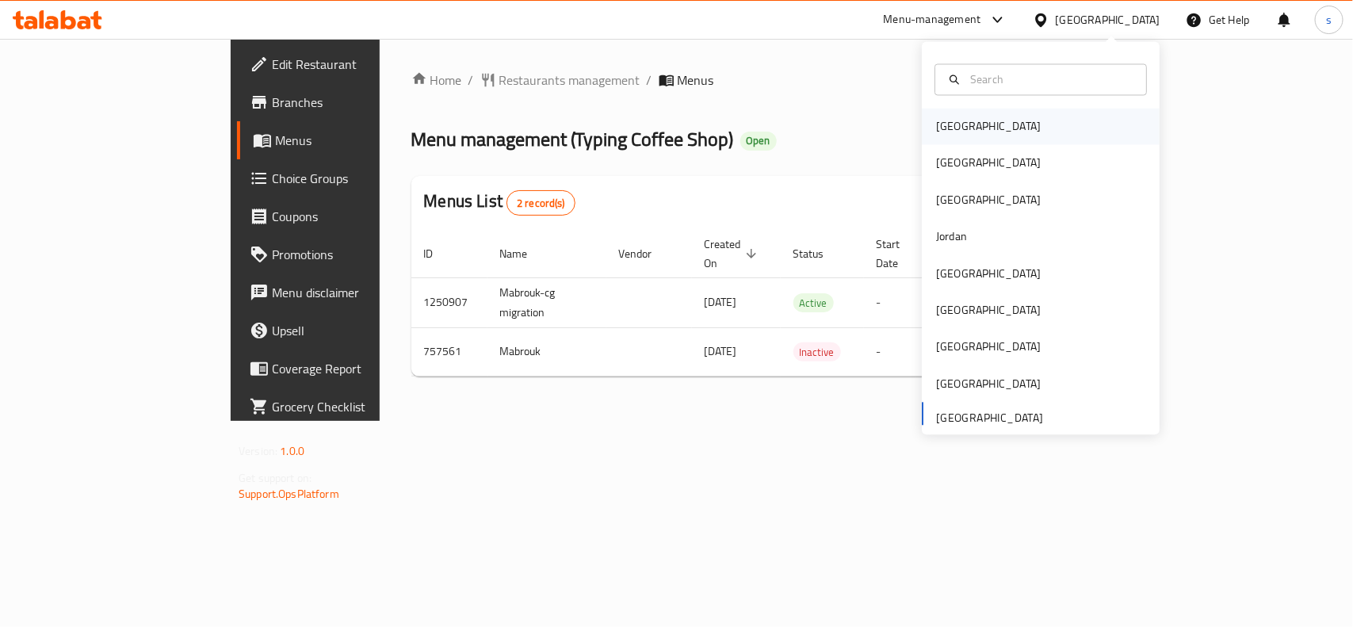
click at [960, 128] on div "[GEOGRAPHIC_DATA]" at bounding box center [988, 127] width 130 height 36
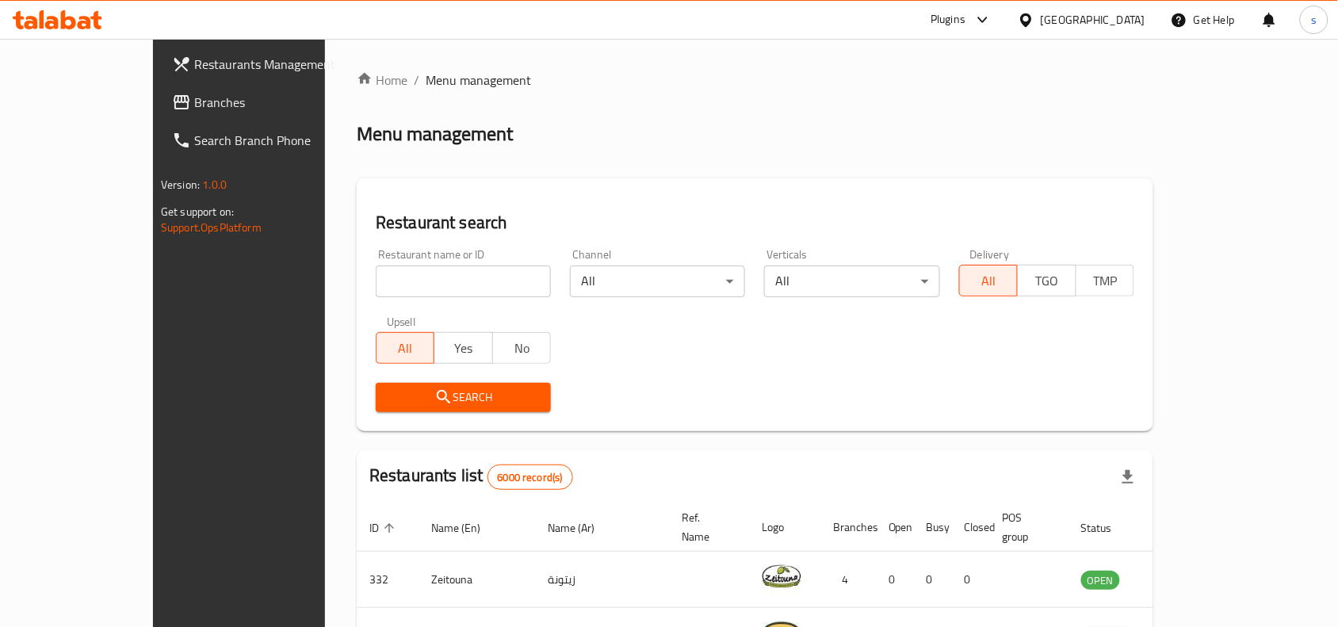
click at [1136, 17] on div "[GEOGRAPHIC_DATA]" at bounding box center [1093, 19] width 105 height 17
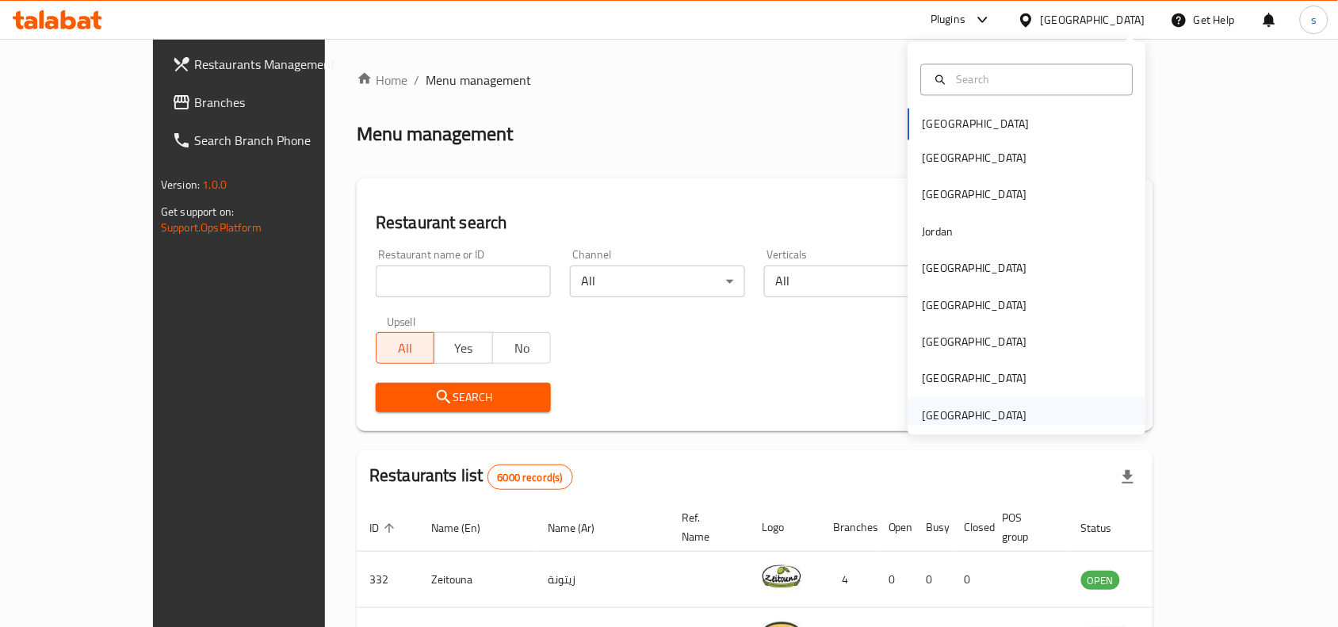
click at [984, 417] on div "[GEOGRAPHIC_DATA]" at bounding box center [975, 415] width 105 height 17
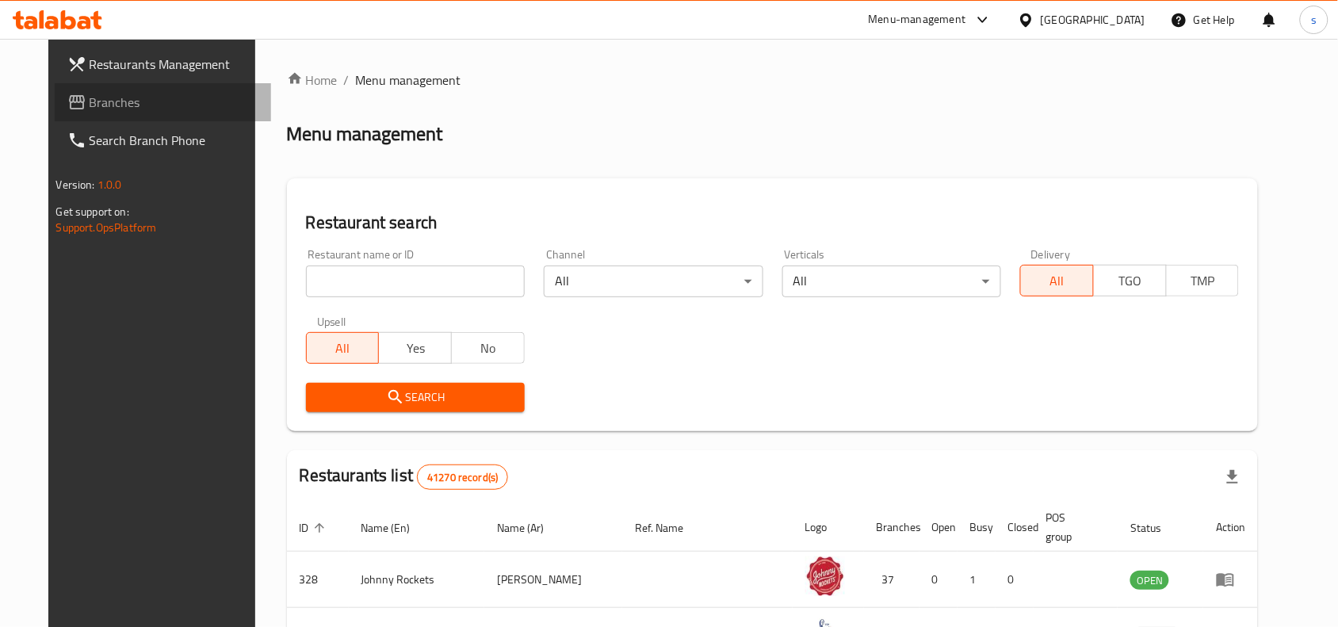
click at [91, 103] on span "Branches" at bounding box center [175, 102] width 170 height 19
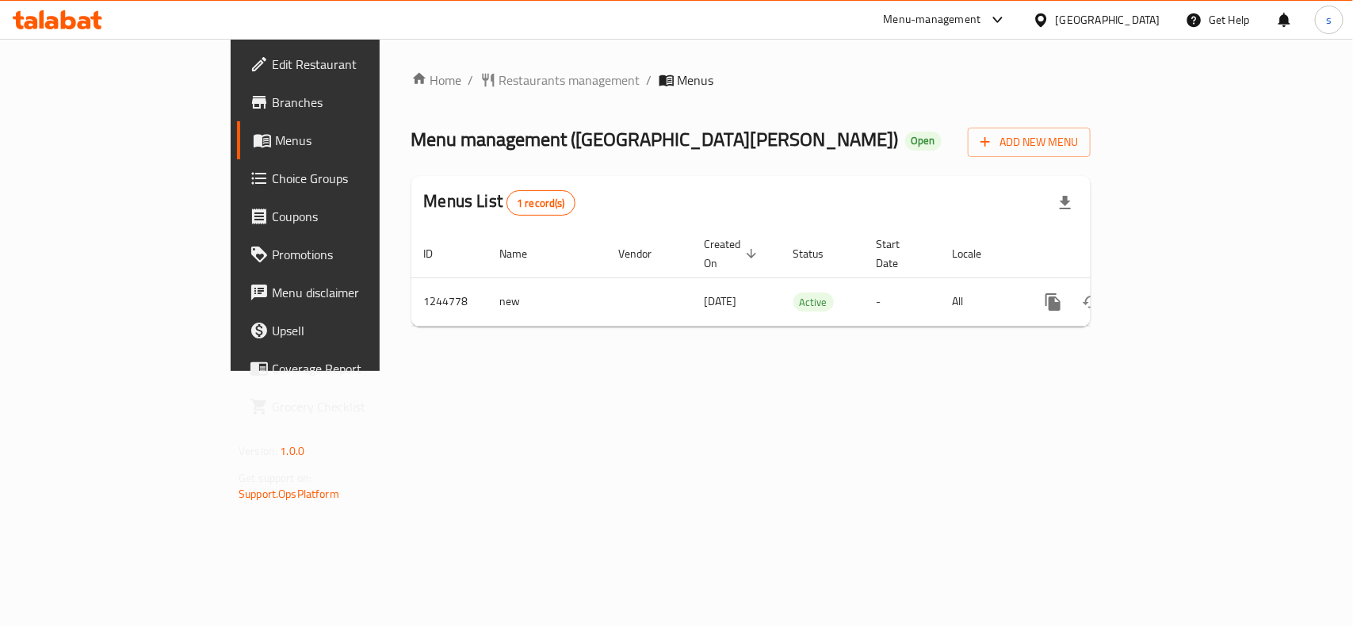
click at [1125, 16] on div "[GEOGRAPHIC_DATA]" at bounding box center [1108, 19] width 105 height 17
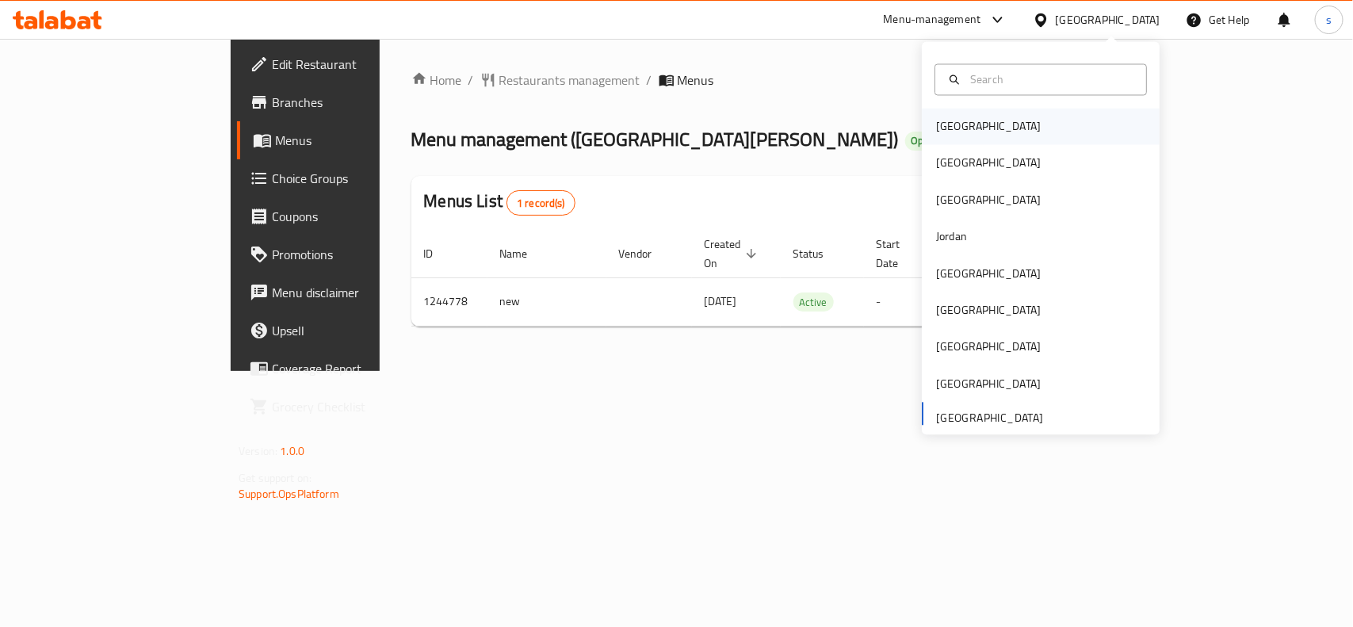
click at [948, 131] on div "[GEOGRAPHIC_DATA]" at bounding box center [988, 126] width 105 height 17
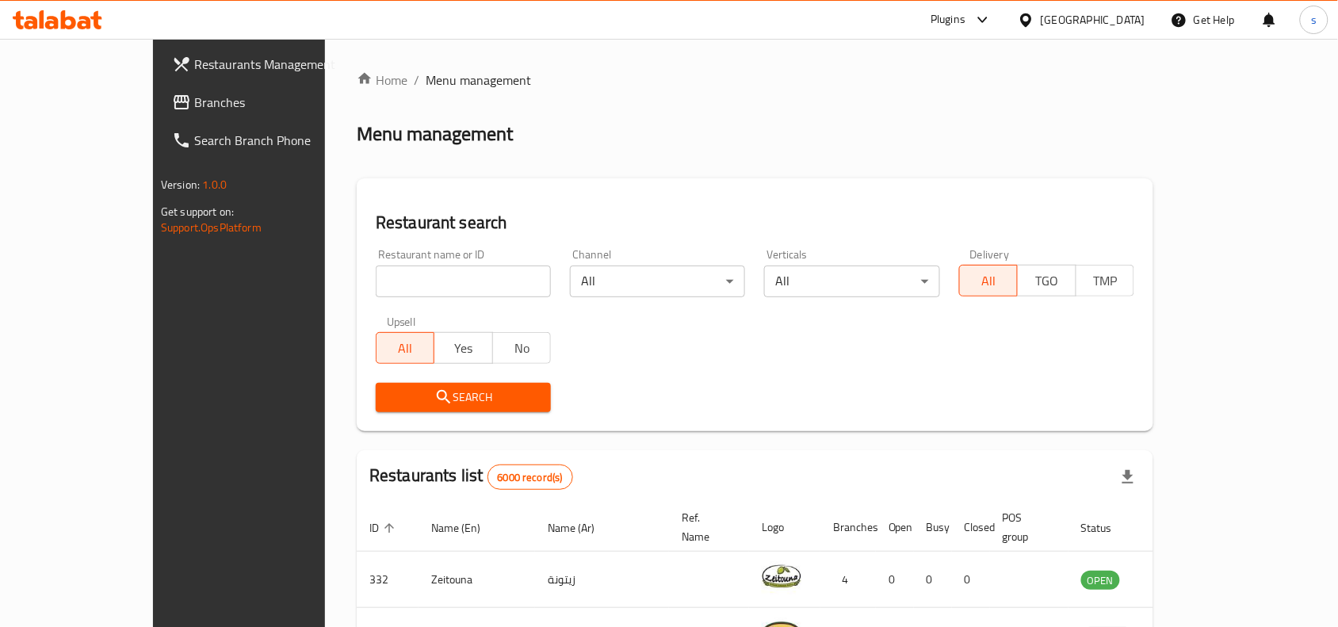
click at [1132, 10] on div "[GEOGRAPHIC_DATA]" at bounding box center [1081, 20] width 153 height 38
click at [1124, 21] on div "[GEOGRAPHIC_DATA]" at bounding box center [1093, 19] width 105 height 17
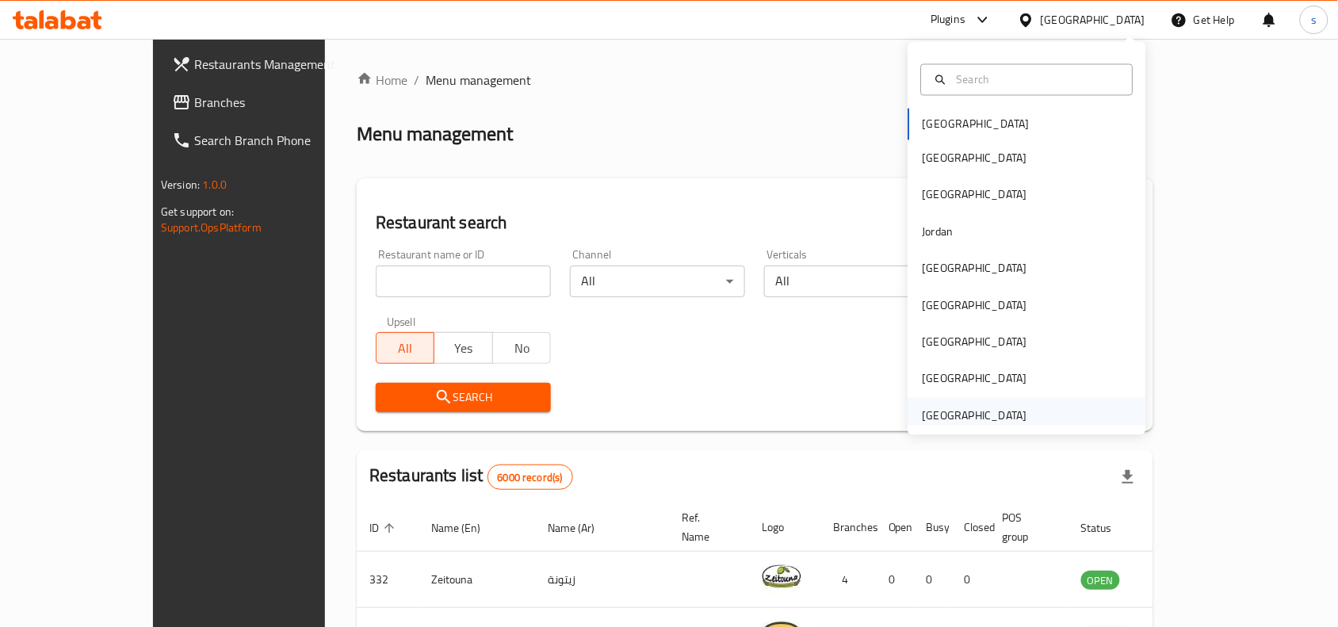
click at [988, 413] on div "[GEOGRAPHIC_DATA]" at bounding box center [975, 415] width 105 height 17
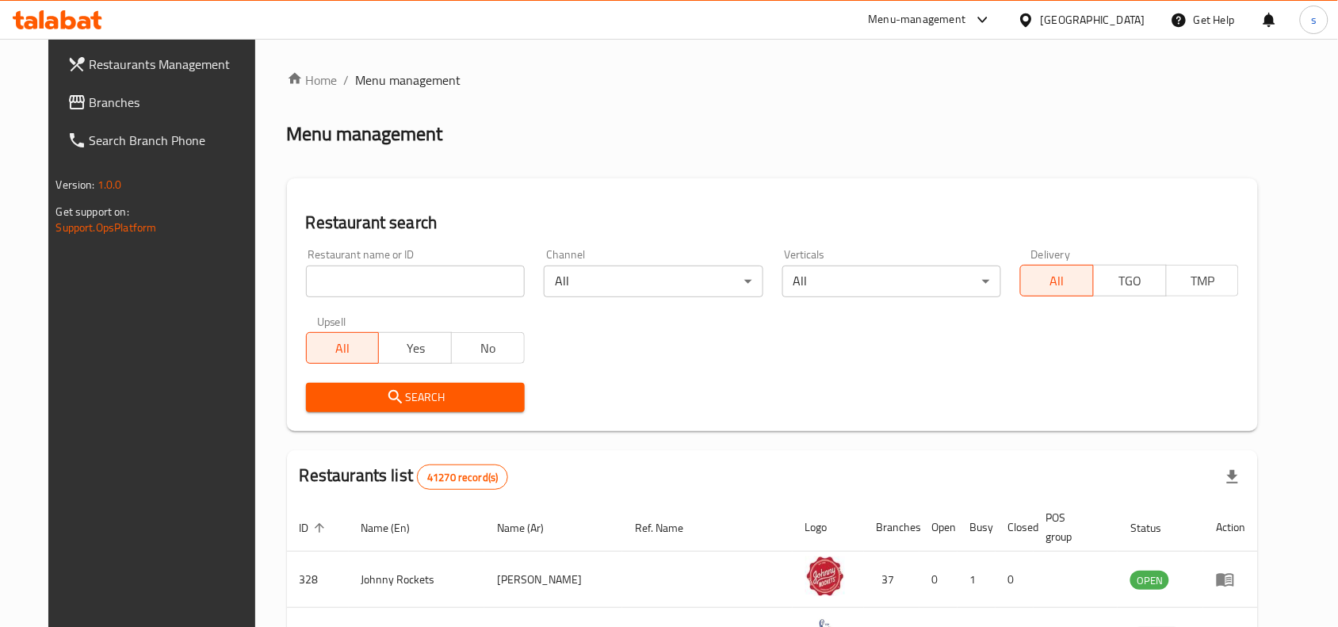
click at [90, 103] on span "Branches" at bounding box center [175, 102] width 170 height 19
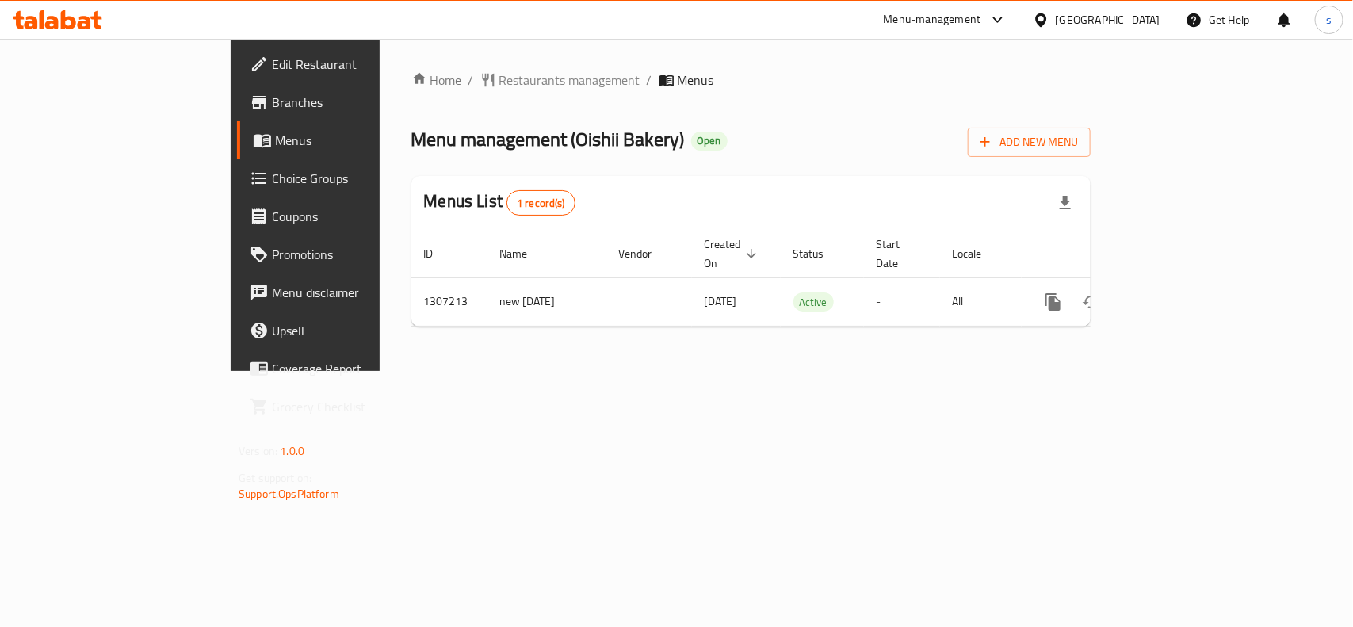
click at [1108, 26] on div "[GEOGRAPHIC_DATA]" at bounding box center [1108, 19] width 105 height 17
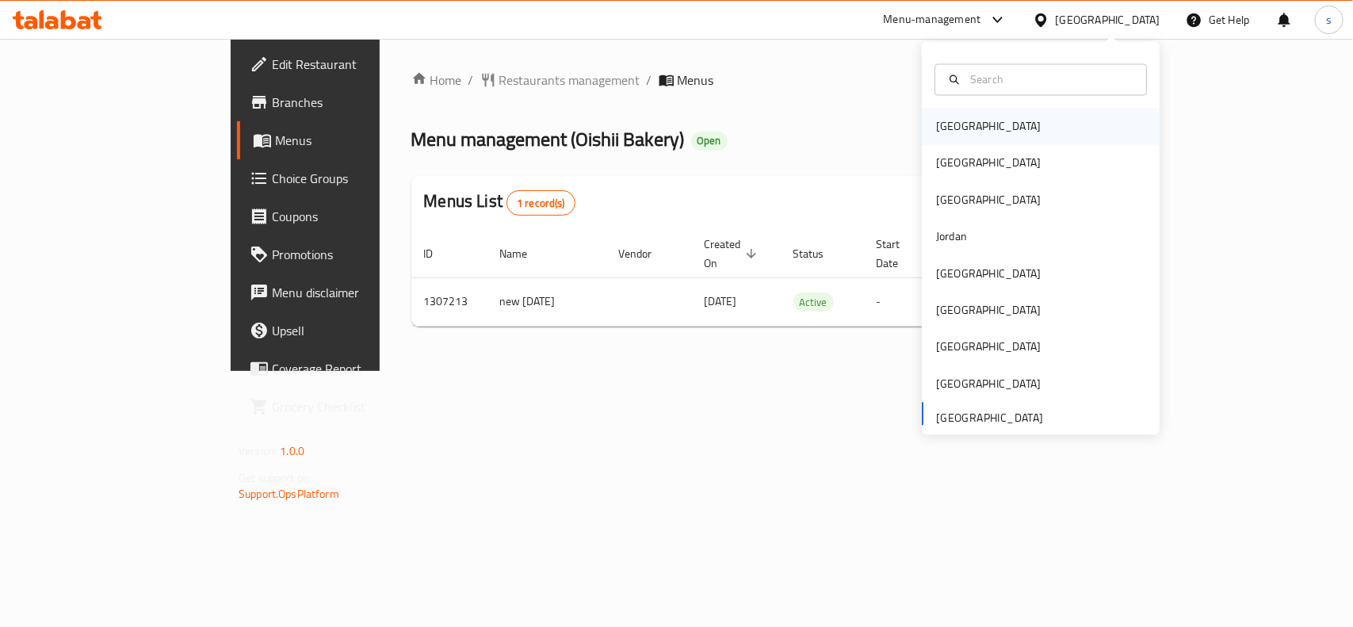
click at [948, 133] on div "[GEOGRAPHIC_DATA]" at bounding box center [988, 126] width 105 height 17
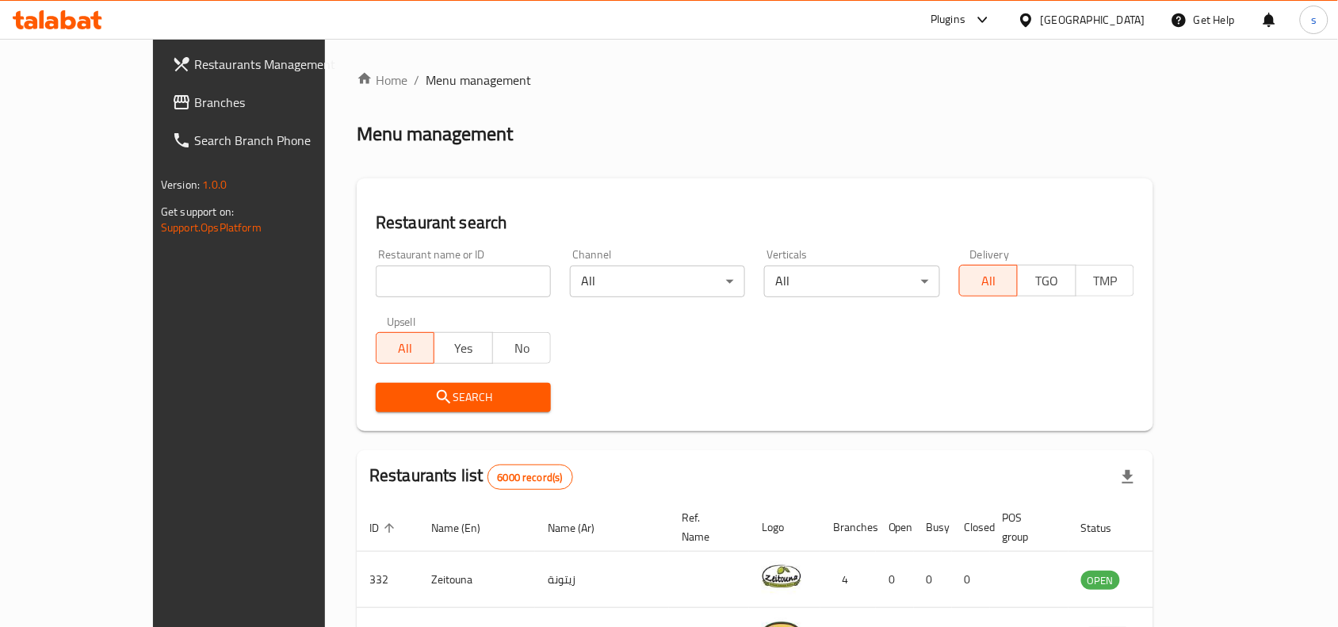
drag, startPoint x: 1132, startPoint y: 18, endPoint x: 1127, endPoint y: 29, distance: 11.3
click at [1132, 18] on div "[GEOGRAPHIC_DATA]" at bounding box center [1093, 19] width 105 height 17
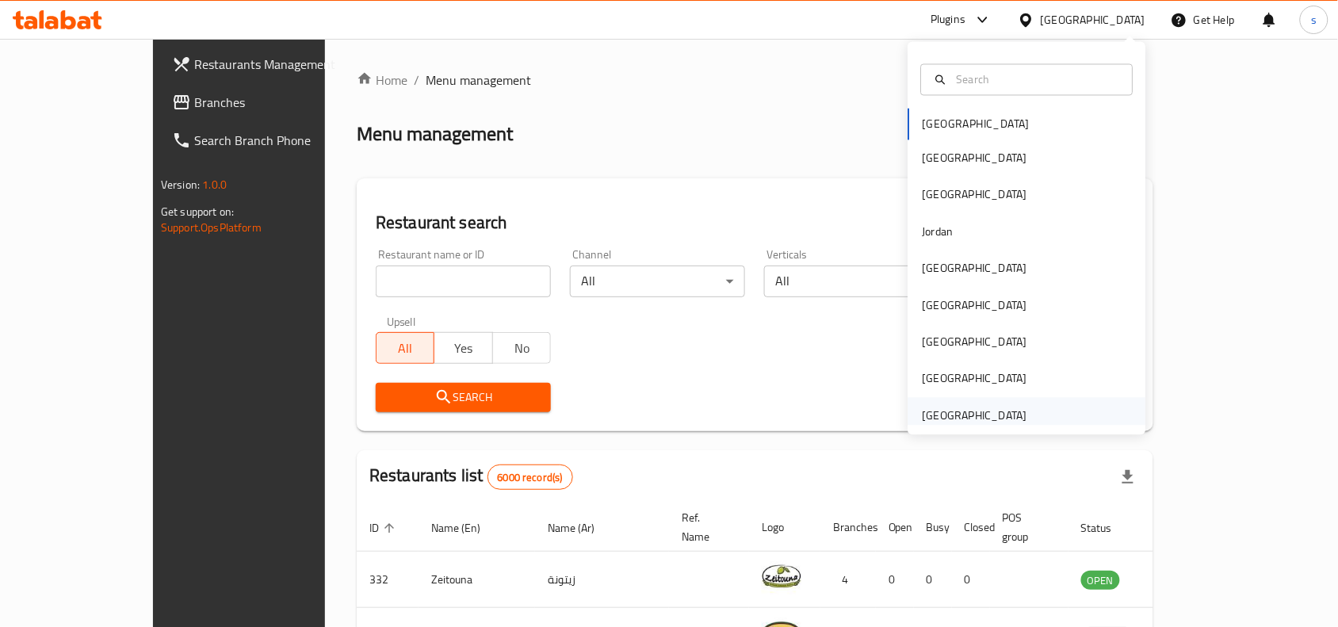
click at [979, 415] on div "[GEOGRAPHIC_DATA]" at bounding box center [975, 415] width 105 height 17
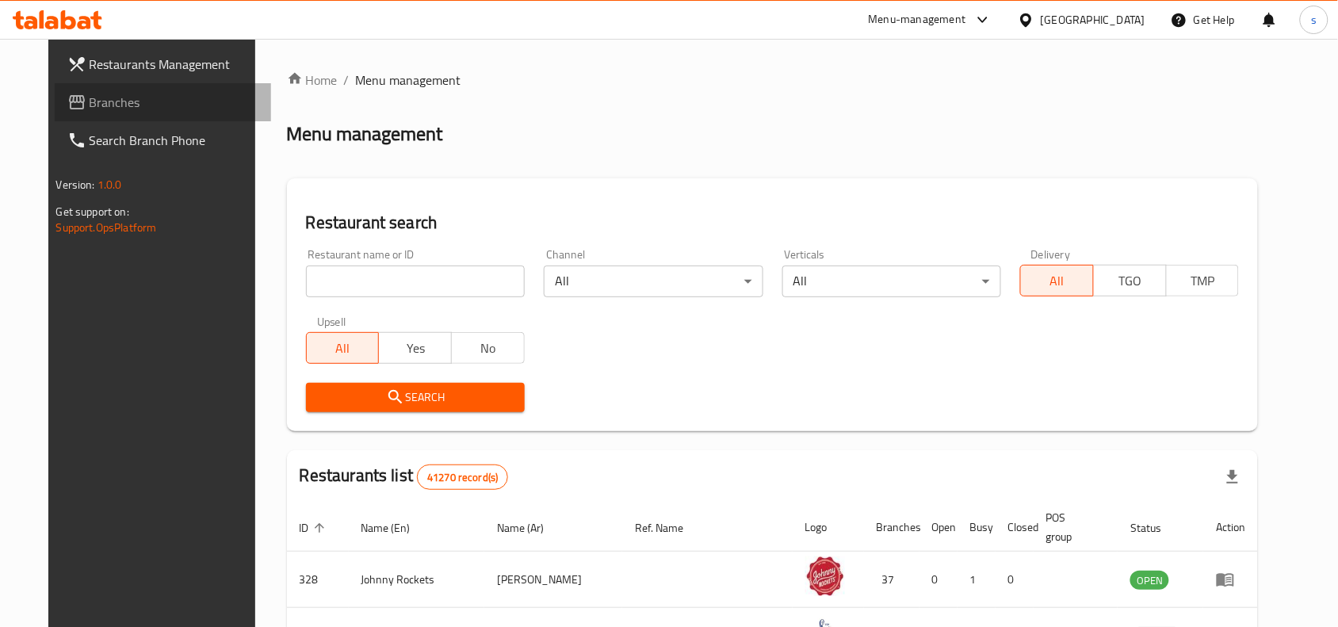
click at [90, 97] on span "Branches" at bounding box center [175, 102] width 170 height 19
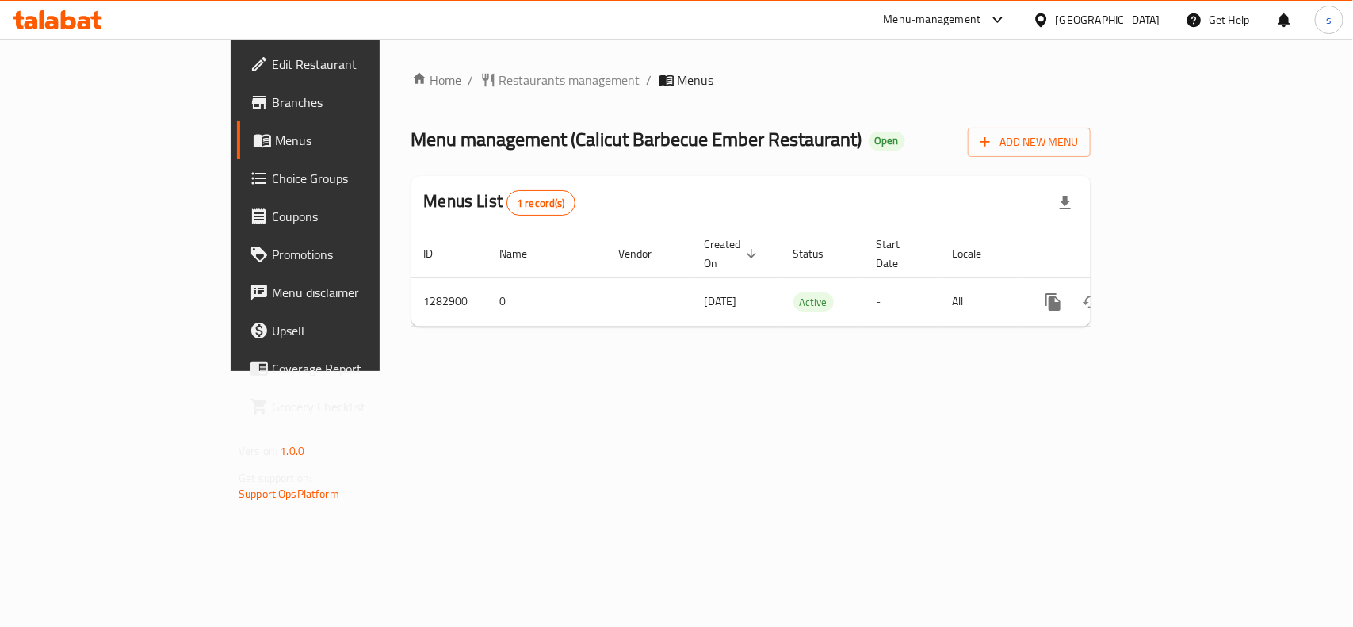
click at [1108, 13] on div "[GEOGRAPHIC_DATA]" at bounding box center [1108, 19] width 105 height 17
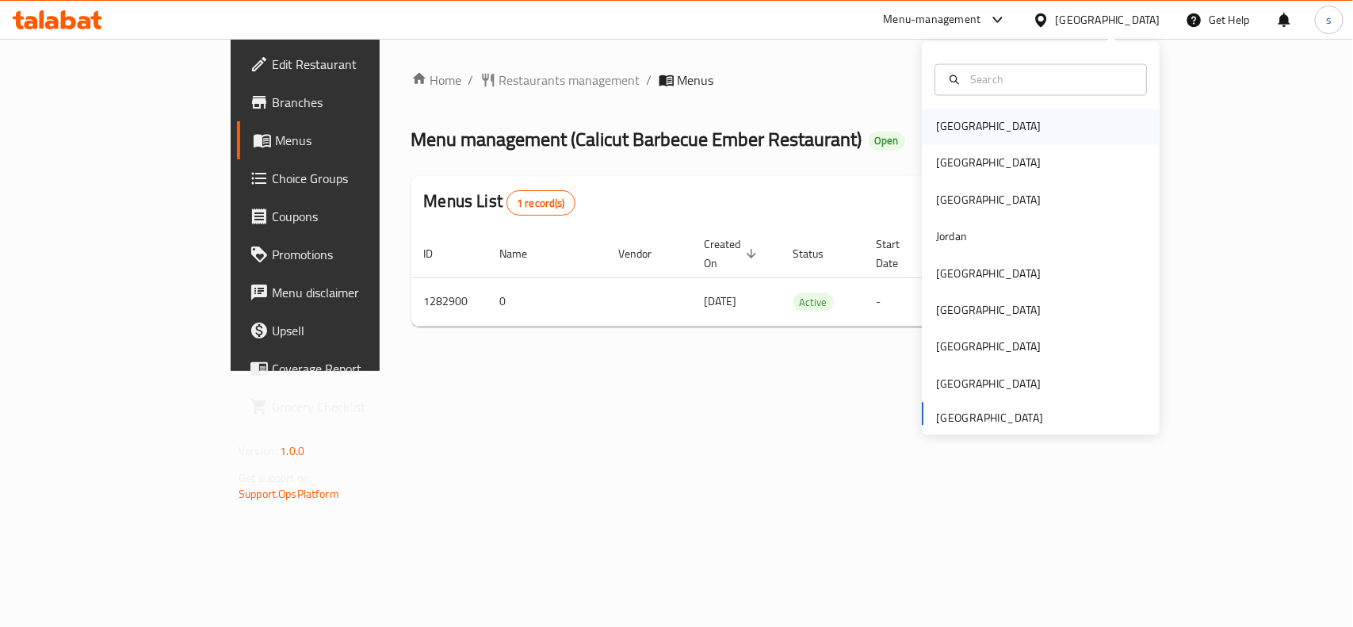
click at [936, 129] on div "[GEOGRAPHIC_DATA]" at bounding box center [988, 126] width 105 height 17
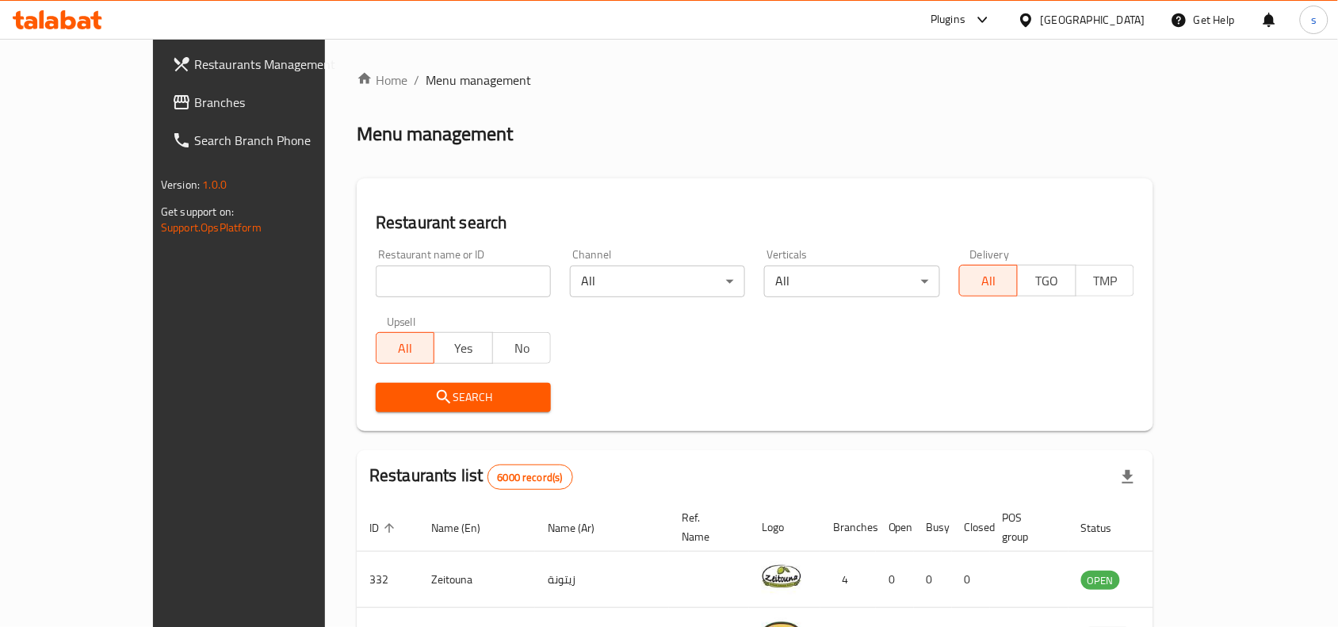
click at [1122, 20] on div "[GEOGRAPHIC_DATA]" at bounding box center [1093, 19] width 105 height 17
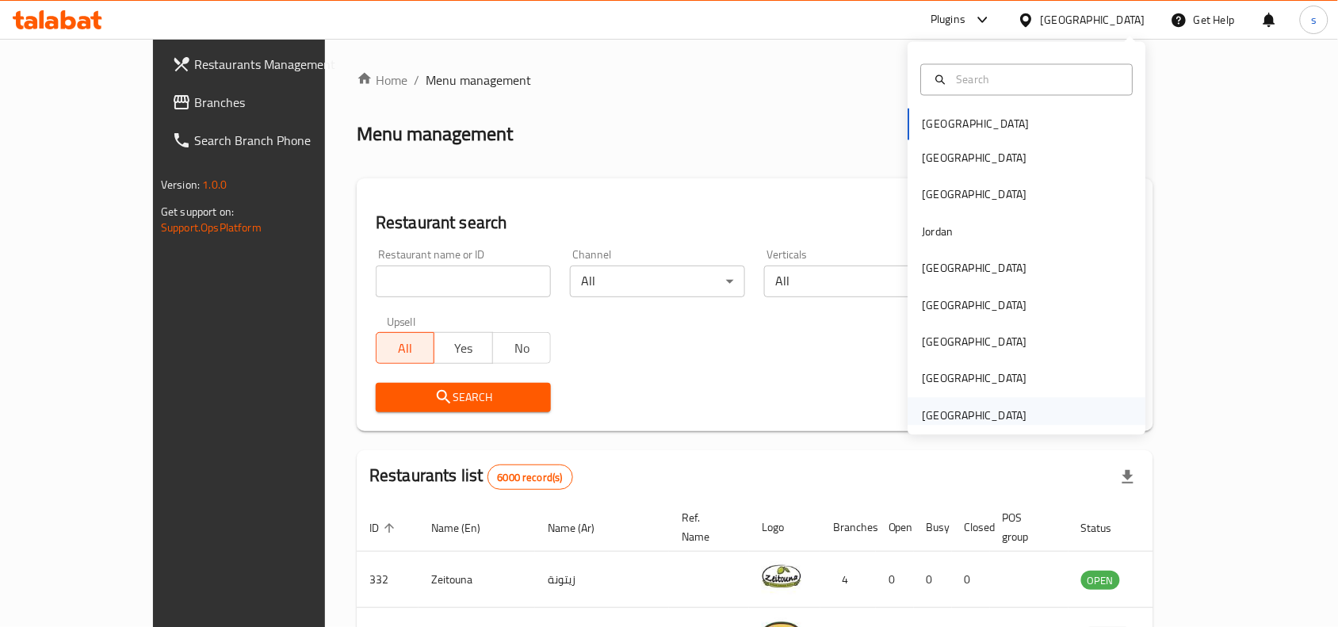
click at [980, 418] on div "[GEOGRAPHIC_DATA]" at bounding box center [975, 415] width 105 height 17
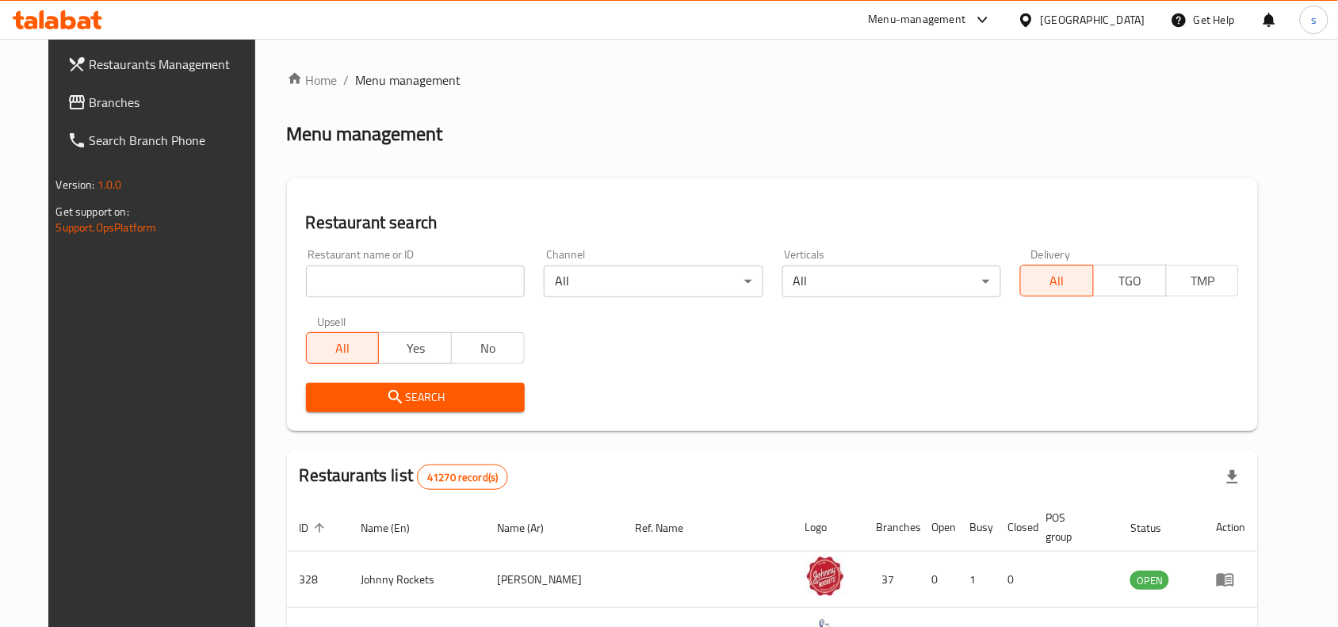
click at [90, 101] on span "Branches" at bounding box center [175, 102] width 170 height 19
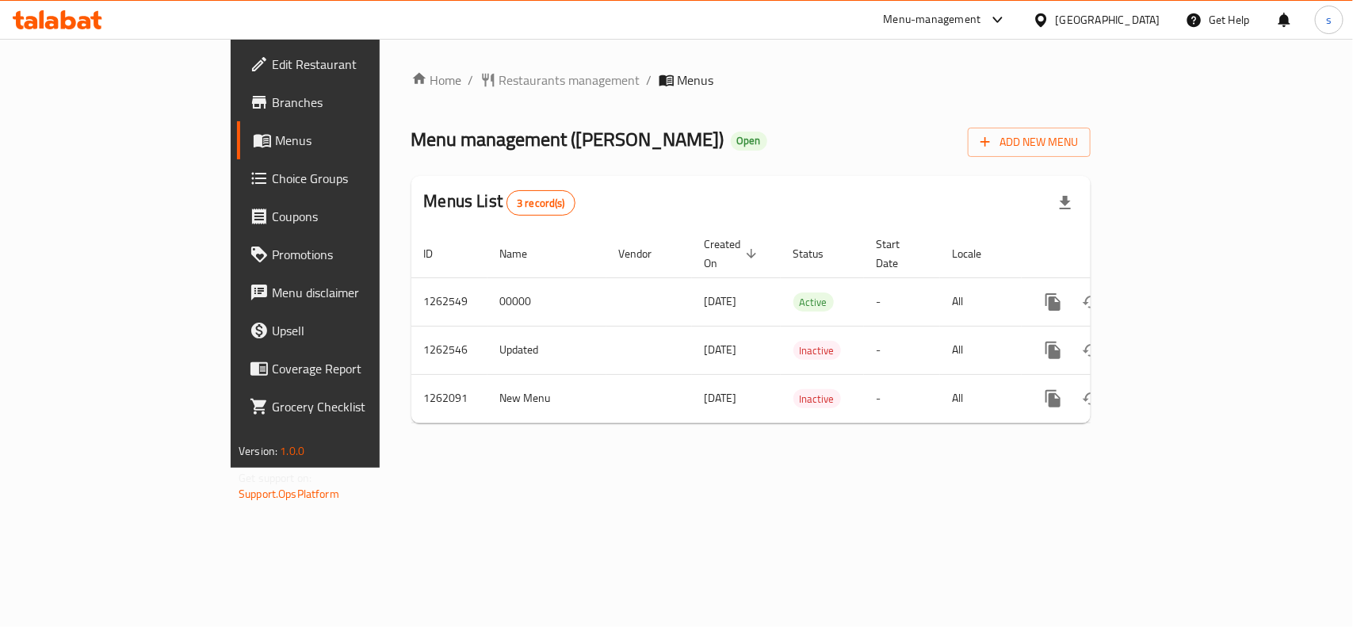
click at [1088, 21] on div "[GEOGRAPHIC_DATA]" at bounding box center [1108, 19] width 105 height 17
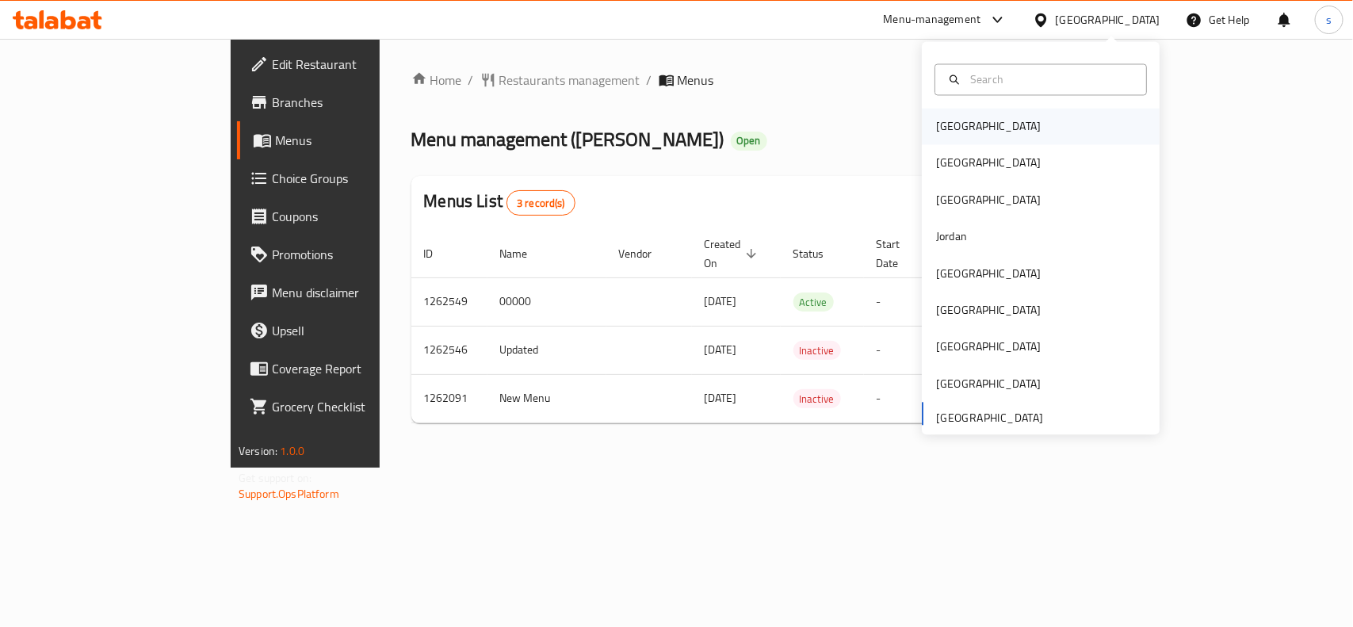
click at [943, 128] on div "Bahrain" at bounding box center [988, 126] width 105 height 17
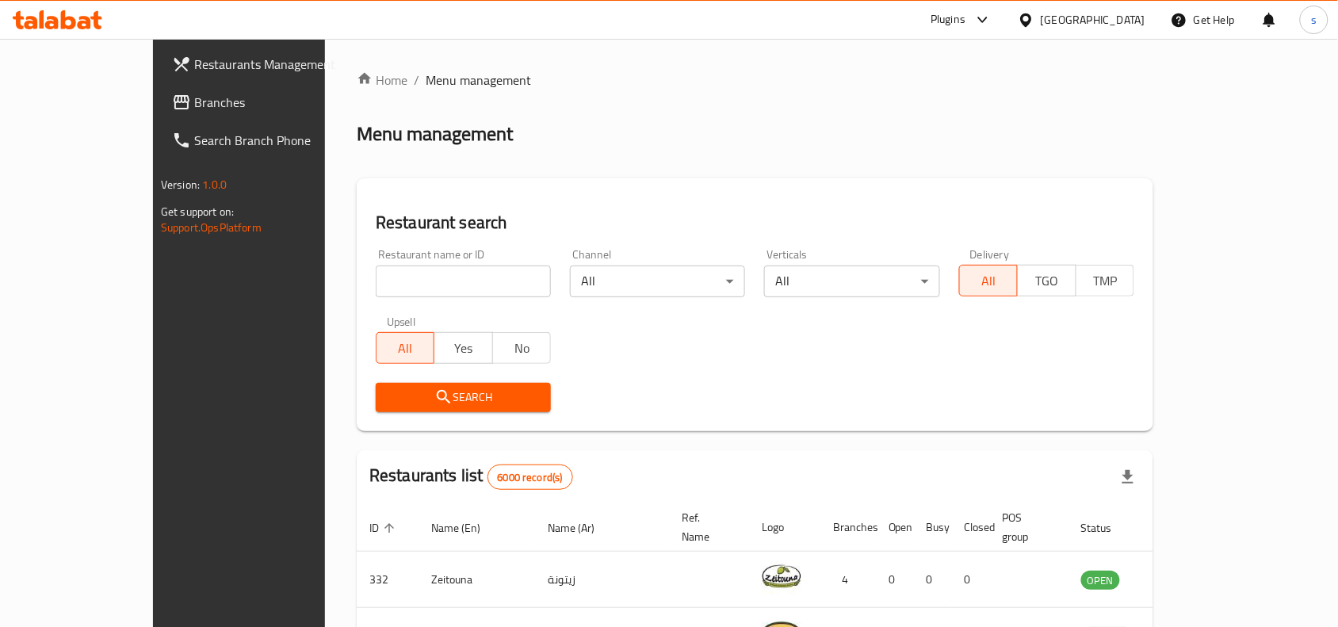
click at [1114, 22] on div "[GEOGRAPHIC_DATA]" at bounding box center [1093, 19] width 105 height 17
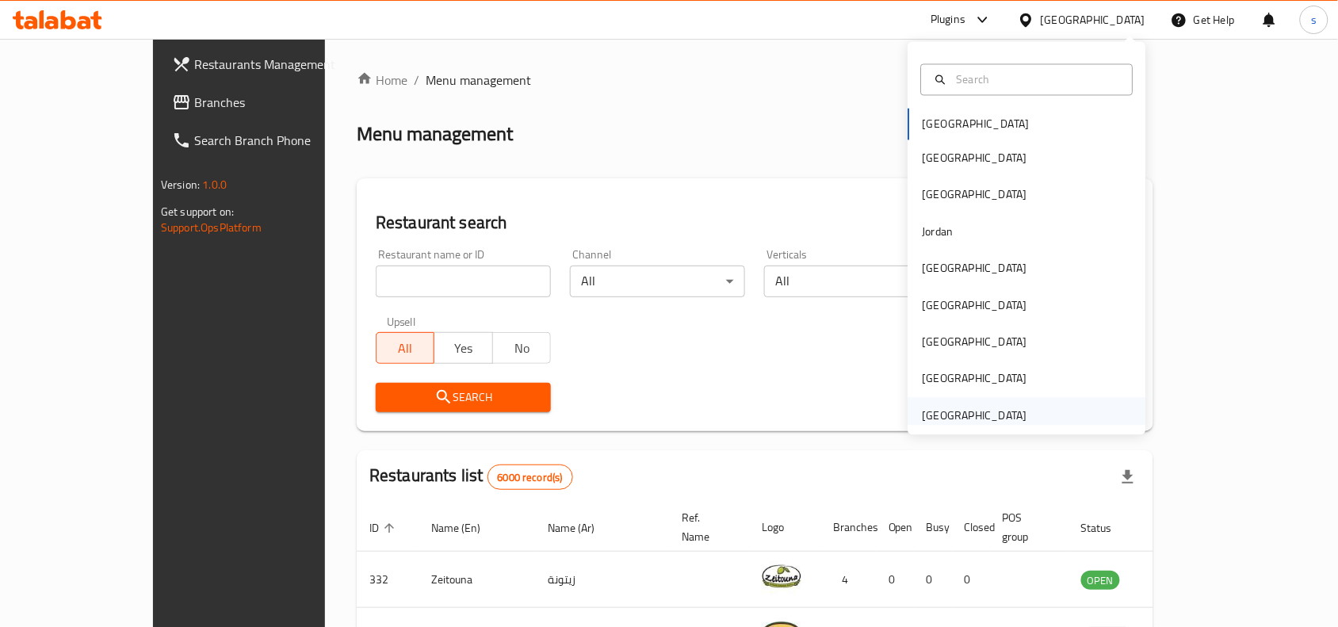
click at [925, 416] on div "[GEOGRAPHIC_DATA]" at bounding box center [975, 415] width 105 height 17
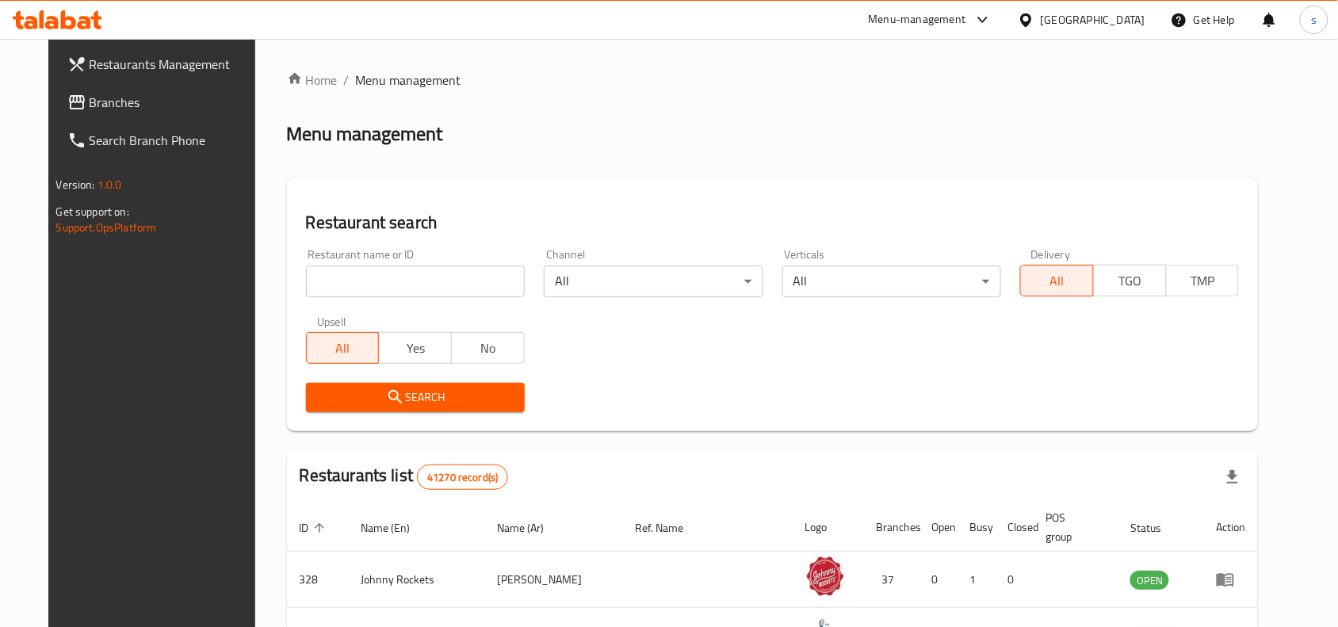
click at [90, 105] on span "Branches" at bounding box center [175, 102] width 170 height 19
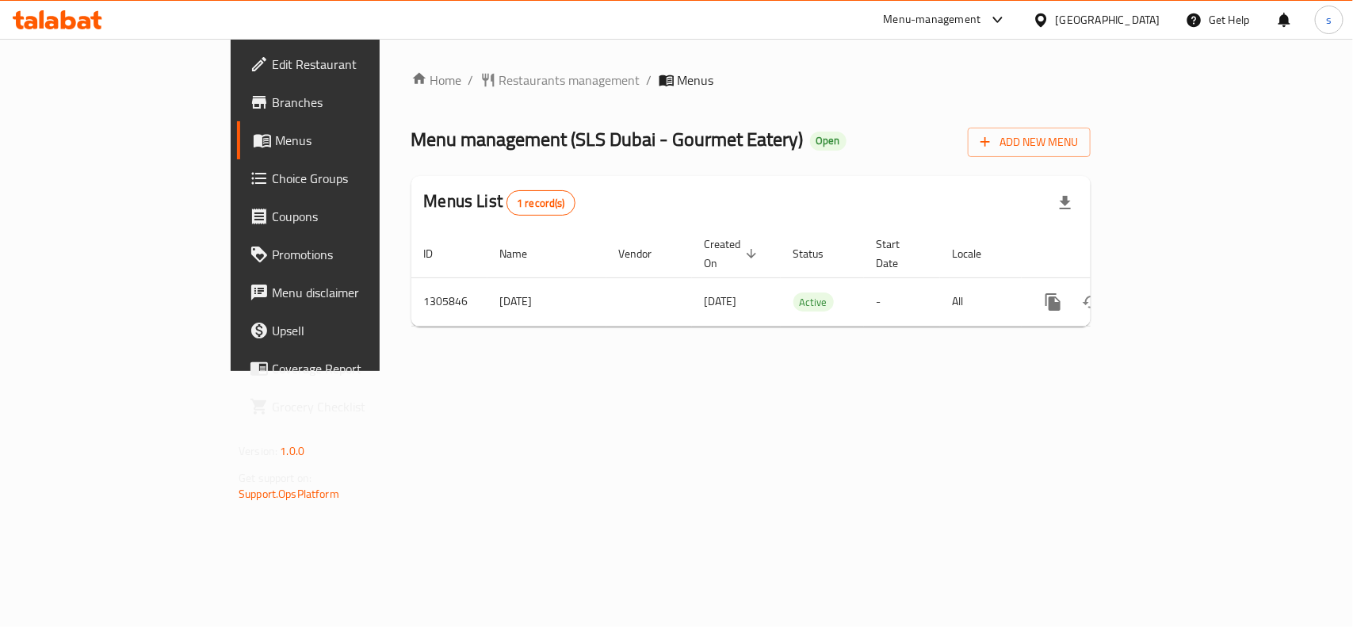
click at [272, 55] on span "Edit Restaurant" at bounding box center [358, 64] width 172 height 19
click at [1145, 14] on div "[GEOGRAPHIC_DATA]" at bounding box center [1108, 19] width 105 height 17
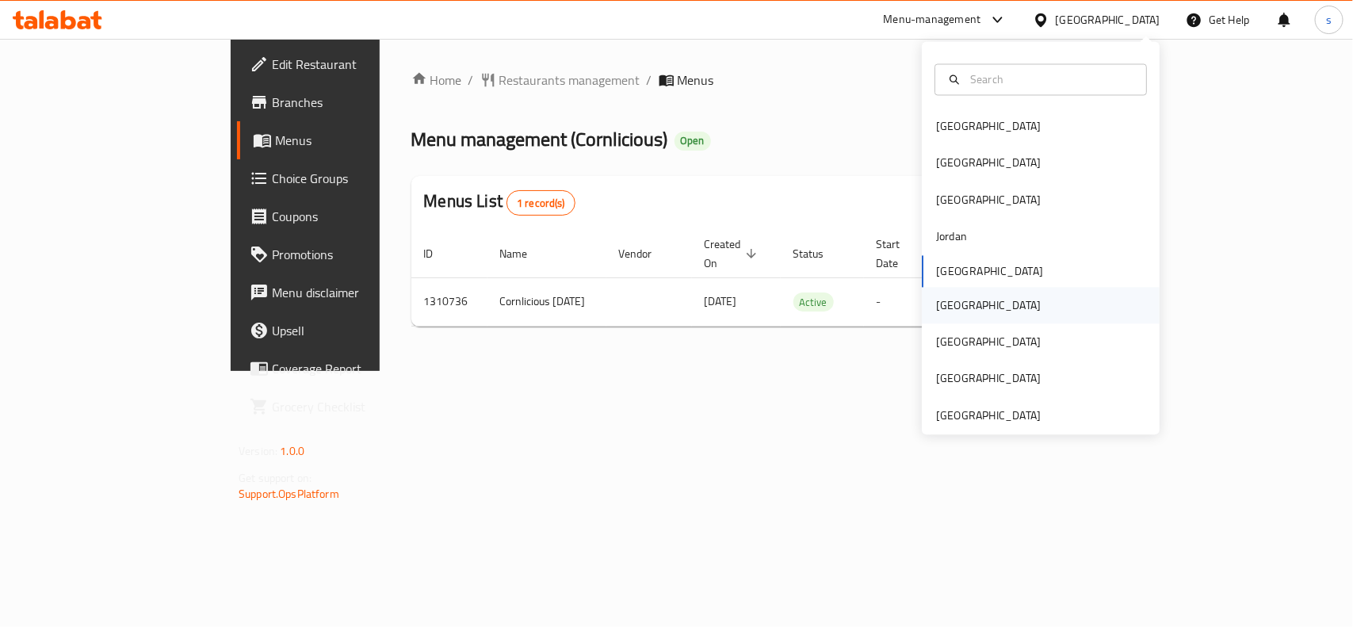
click at [948, 302] on div "Oman" at bounding box center [988, 304] width 105 height 17
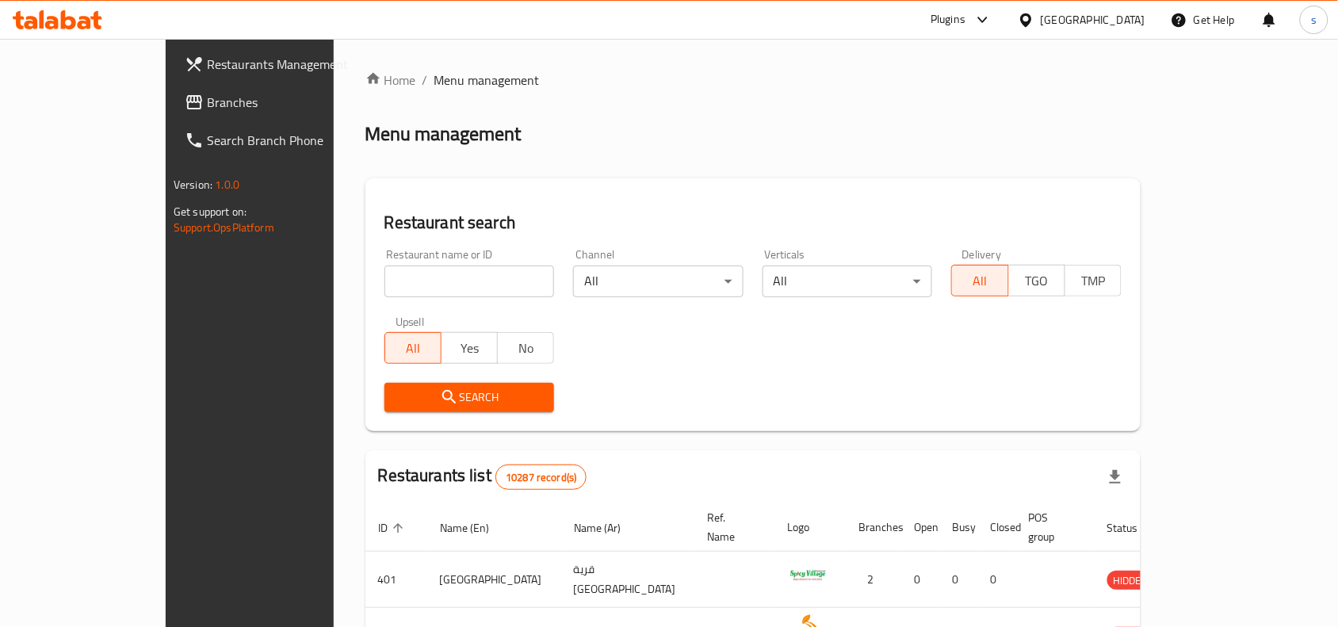
click at [207, 101] on span "Branches" at bounding box center [292, 102] width 170 height 19
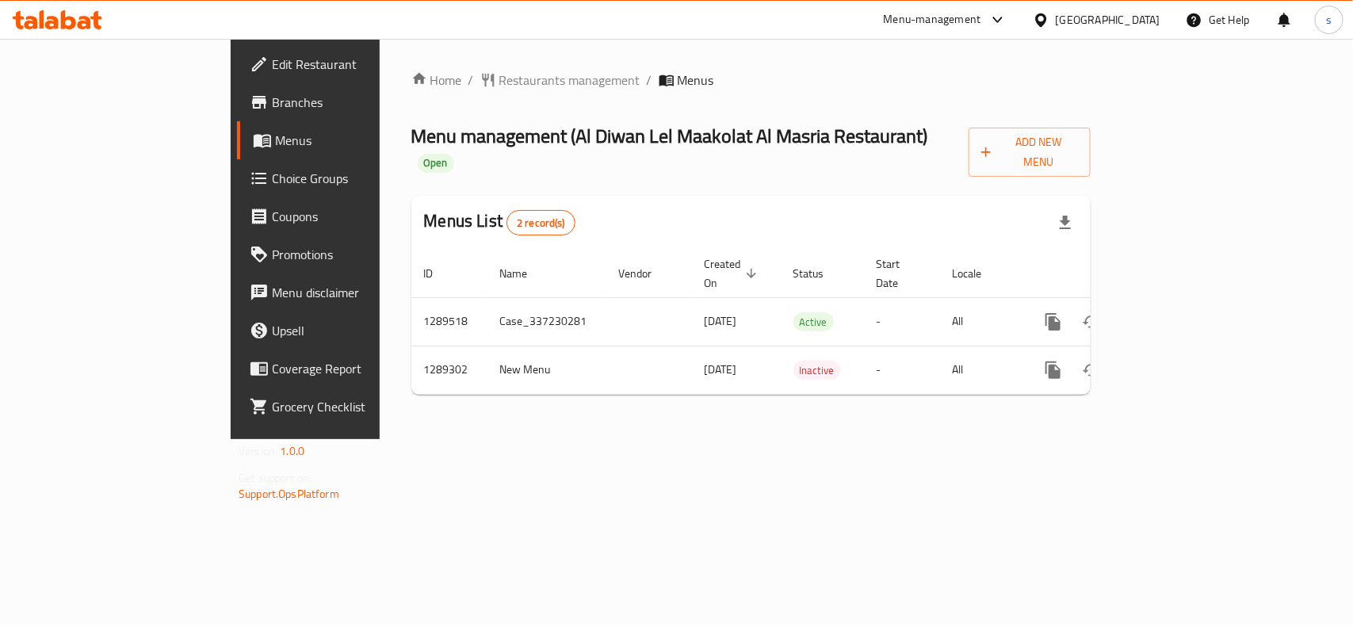
click at [1148, 17] on div "[GEOGRAPHIC_DATA]" at bounding box center [1108, 19] width 105 height 17
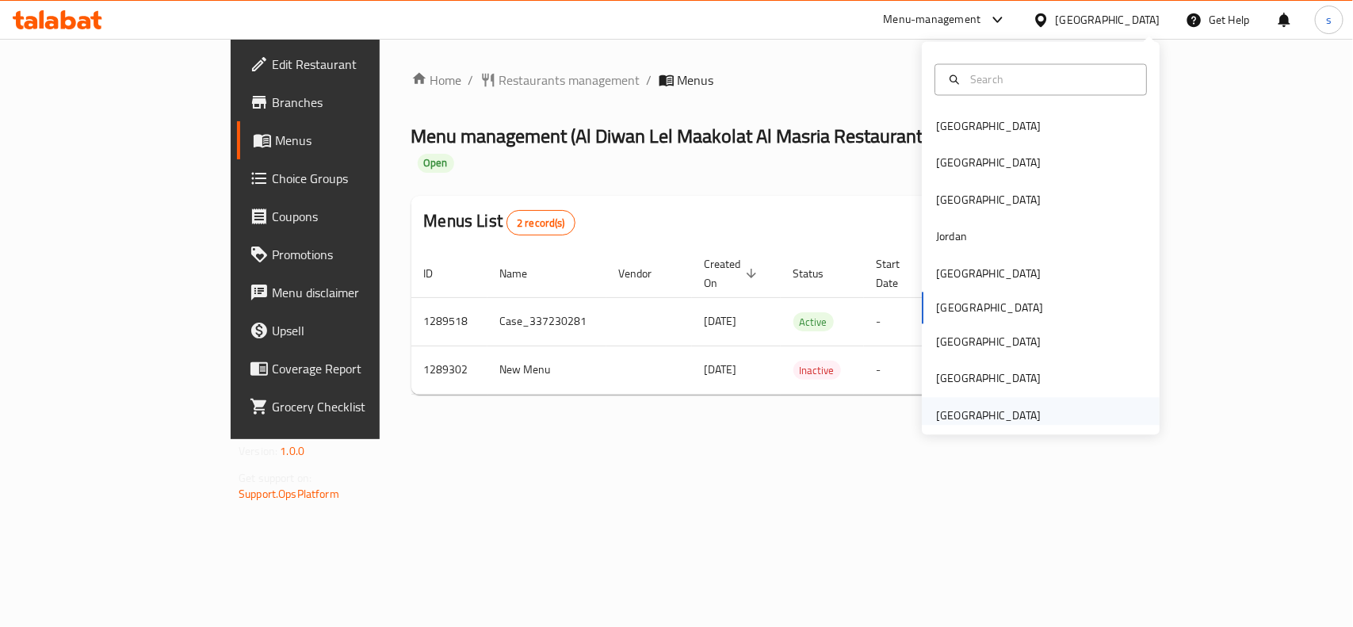
click at [984, 415] on div "[GEOGRAPHIC_DATA]" at bounding box center [988, 415] width 105 height 17
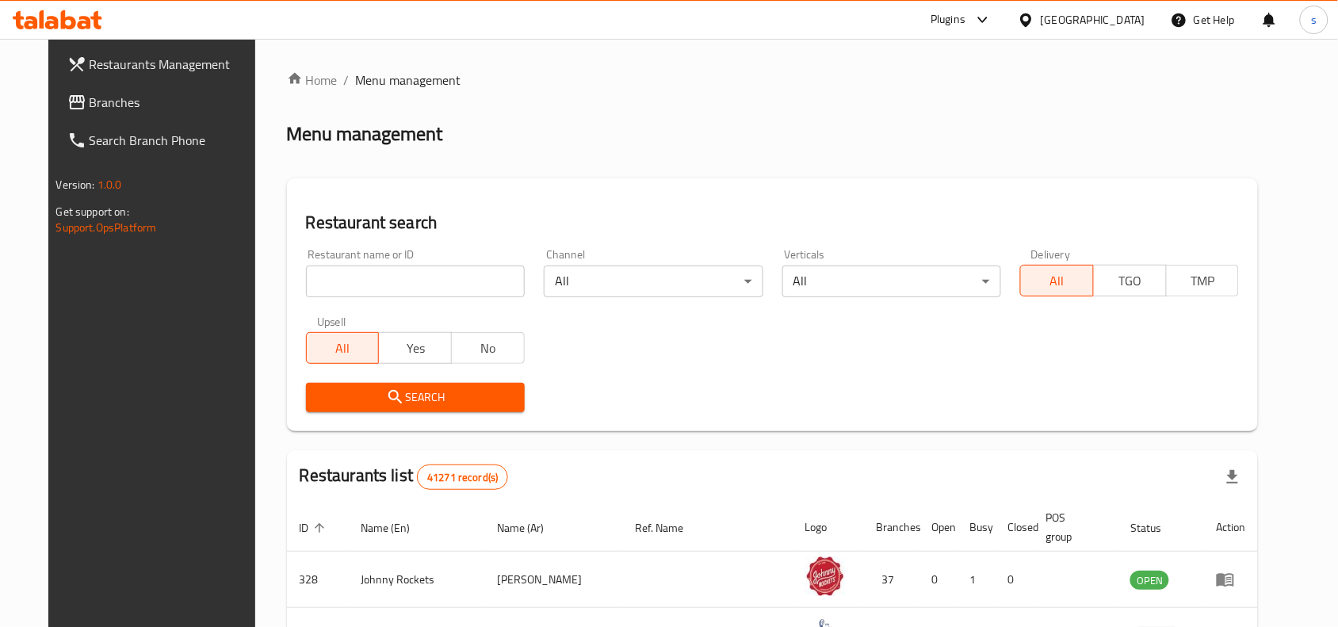
click at [90, 103] on span "Branches" at bounding box center [175, 102] width 170 height 19
